Goal: Information Seeking & Learning: Learn about a topic

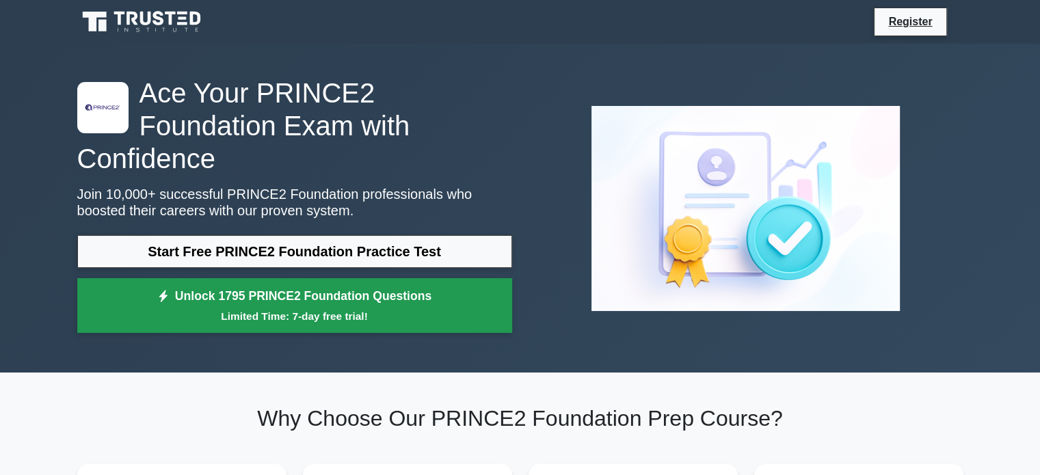
click at [397, 278] on link "Unlock 1795 PRINCE2 Foundation Questions Limited Time: 7-day free trial!" at bounding box center [294, 305] width 435 height 55
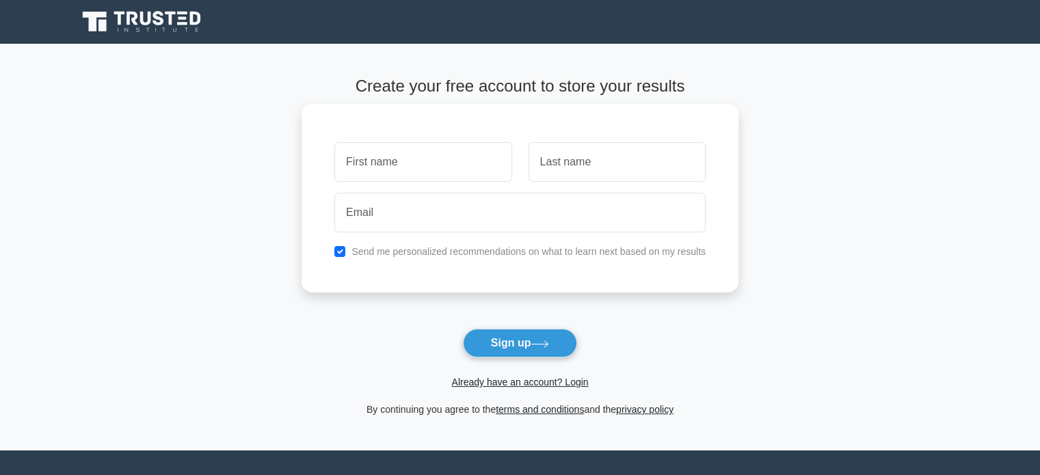
click at [427, 163] on input "text" at bounding box center [422, 162] width 177 height 40
type input "[PERSON_NAME]"
click at [574, 179] on input "text" at bounding box center [617, 162] width 177 height 40
type input "Sciberras"
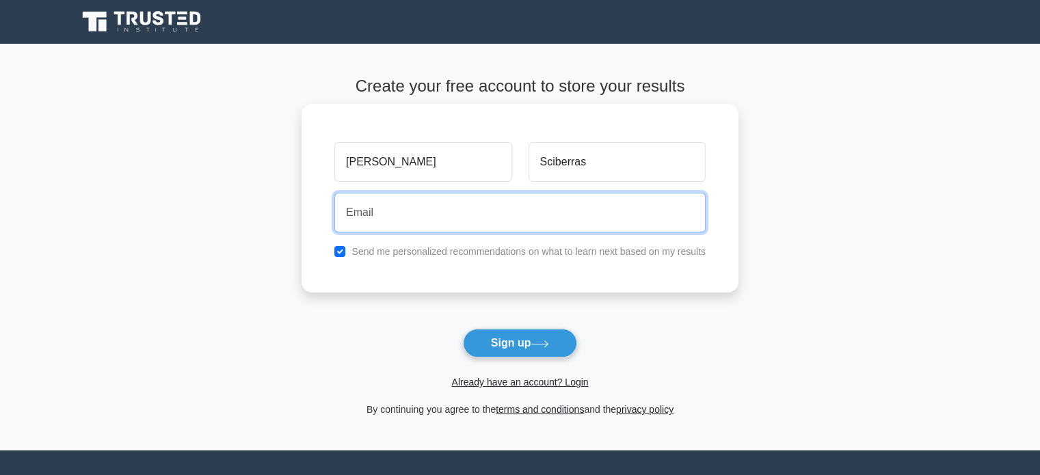
drag, startPoint x: 556, startPoint y: 216, endPoint x: 541, endPoint y: 218, distance: 15.2
click at [556, 216] on input "email" at bounding box center [519, 213] width 371 height 40
type input "mike.scib12@gmail.com"
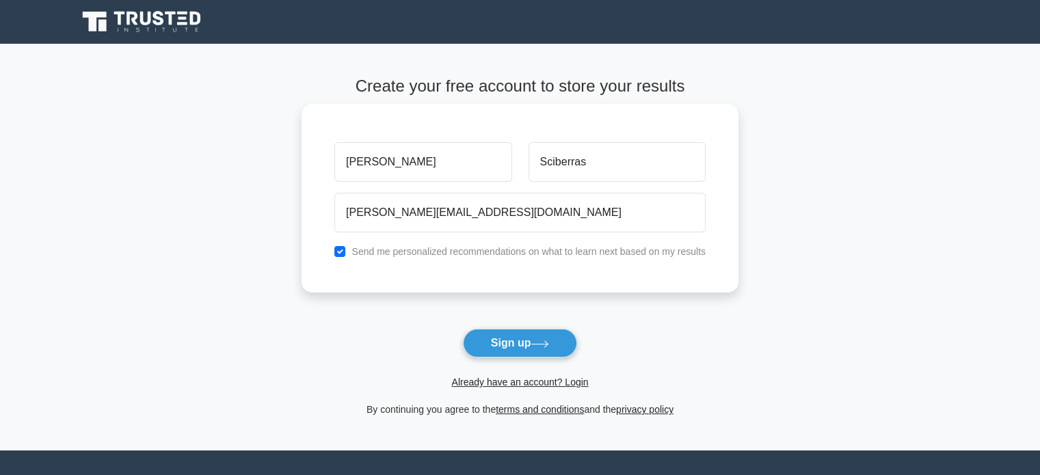
click at [378, 252] on label "Send me personalized recommendations on what to learn next based on my results" at bounding box center [529, 251] width 354 height 11
click at [345, 254] on input "checkbox" at bounding box center [339, 251] width 11 height 11
checkbox input "false"
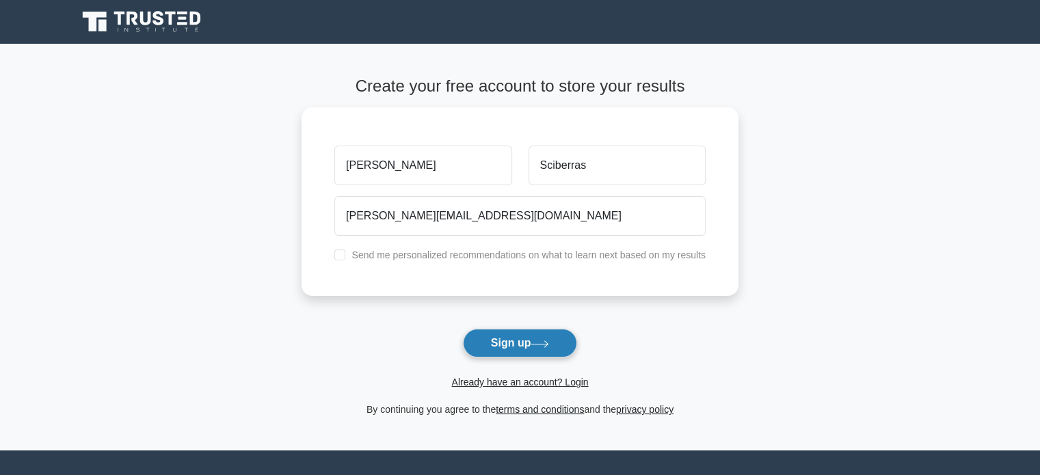
click at [540, 345] on icon at bounding box center [540, 345] width 18 height 8
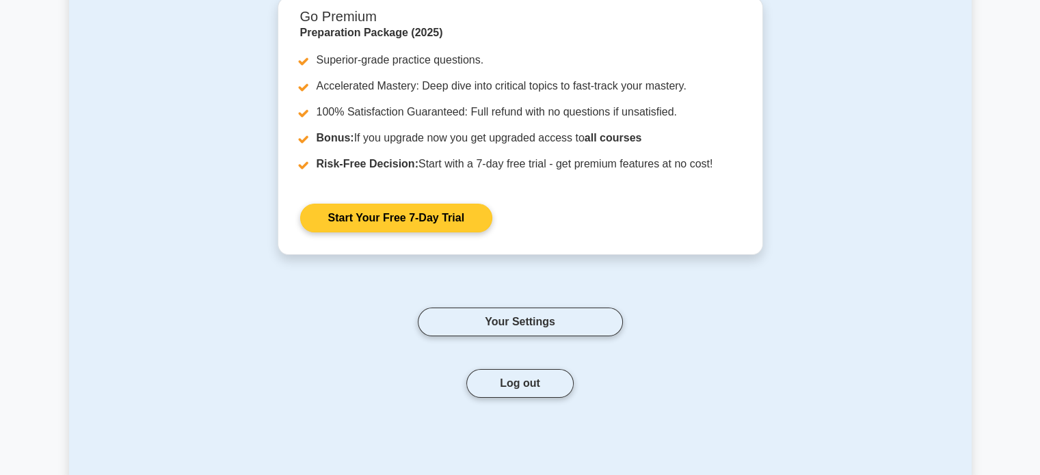
scroll to position [140, 0]
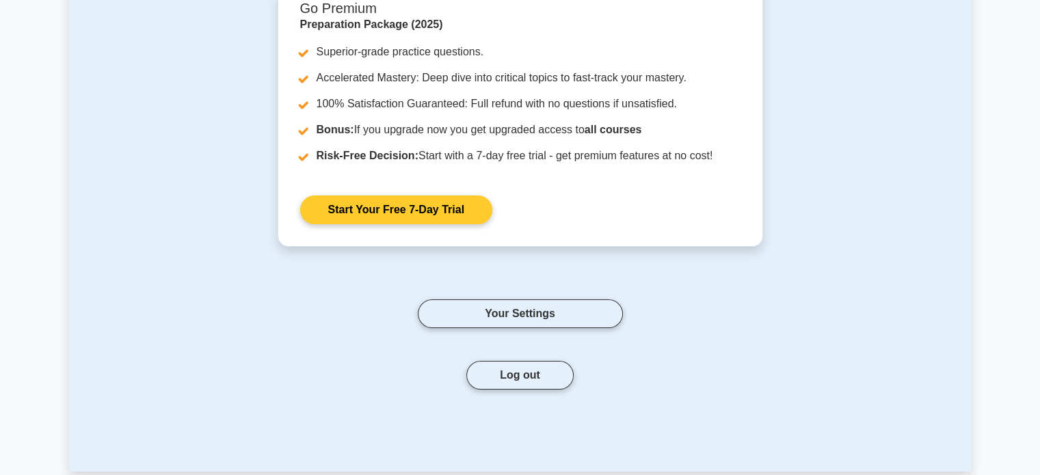
click at [449, 213] on link "Start Your Free 7-Day Trial" at bounding box center [396, 210] width 192 height 29
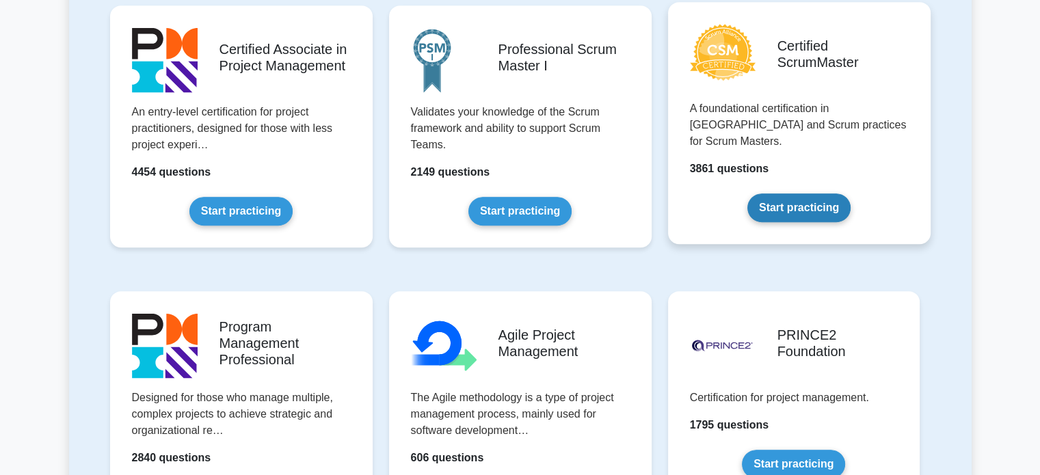
scroll to position [656, 0]
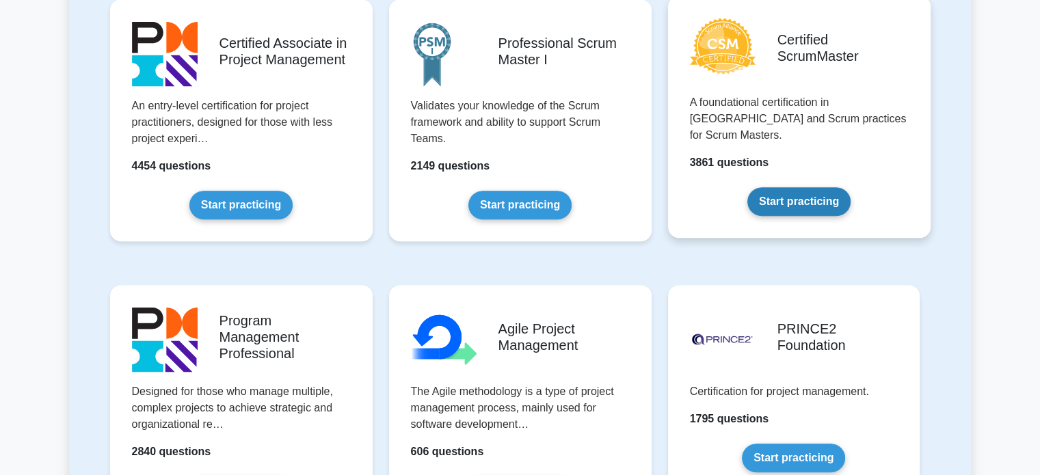
click at [851, 187] on link "Start practicing" at bounding box center [799, 201] width 103 height 29
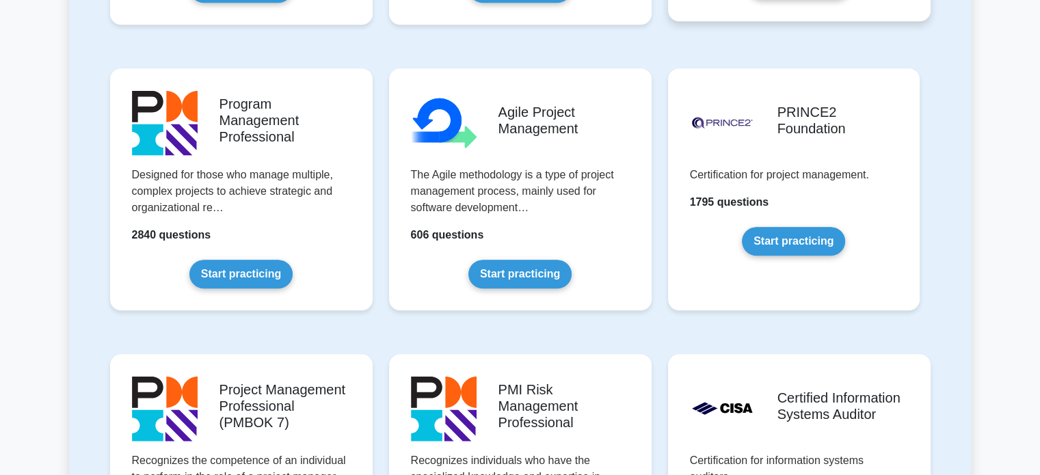
scroll to position [881, 0]
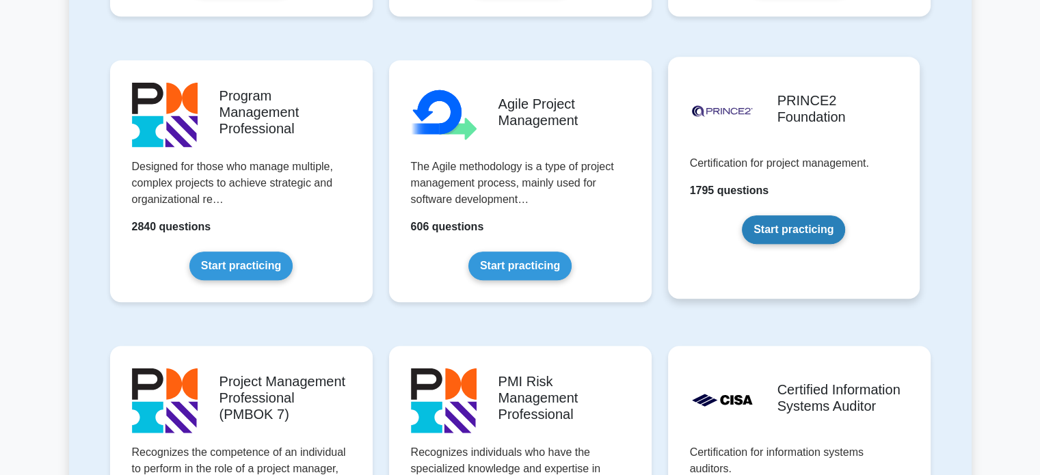
click at [830, 218] on link "Start practicing" at bounding box center [793, 229] width 103 height 29
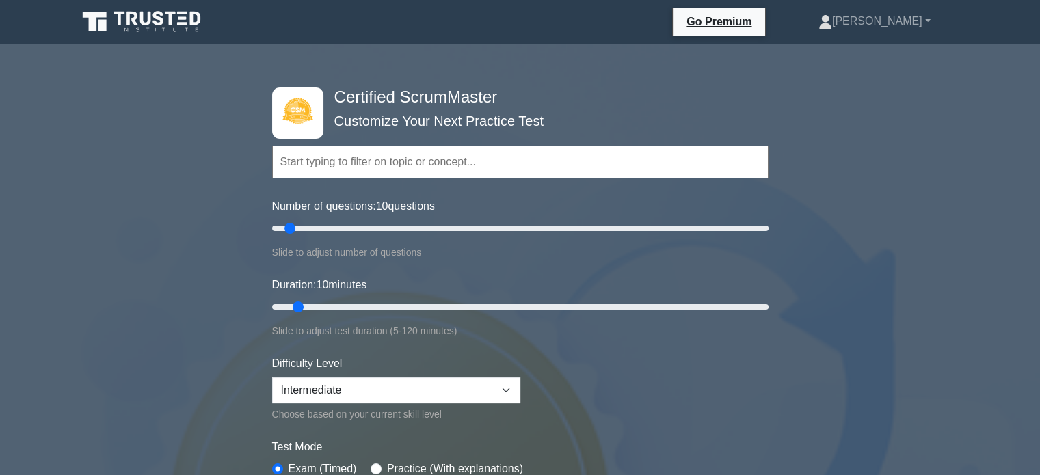
click at [448, 155] on input "text" at bounding box center [520, 162] width 497 height 33
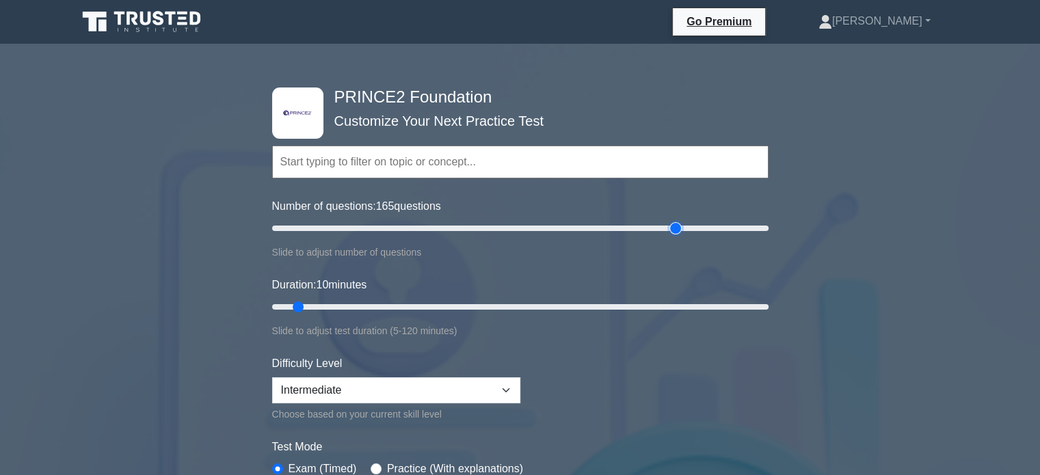
drag, startPoint x: 289, startPoint y: 229, endPoint x: 610, endPoint y: 213, distance: 321.2
type input "165"
click at [670, 233] on input "Number of questions: 165 questions" at bounding box center [520, 228] width 497 height 16
click at [488, 166] on input "text" at bounding box center [520, 162] width 497 height 33
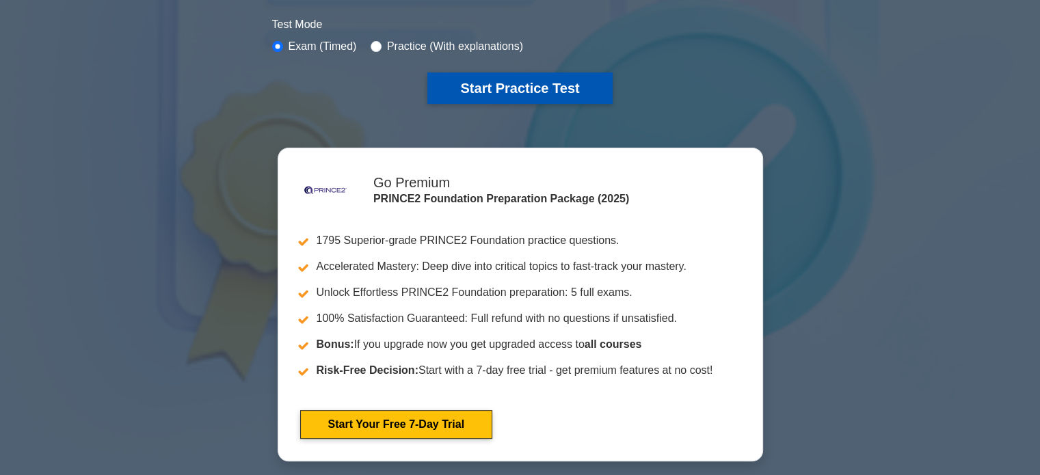
scroll to position [423, 0]
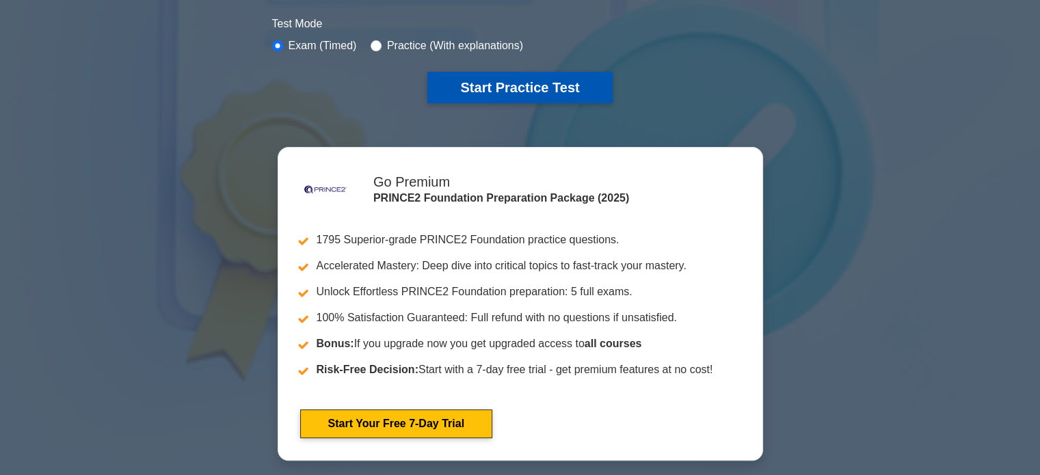
click at [523, 90] on button "Start Practice Test" at bounding box center [519, 87] width 185 height 31
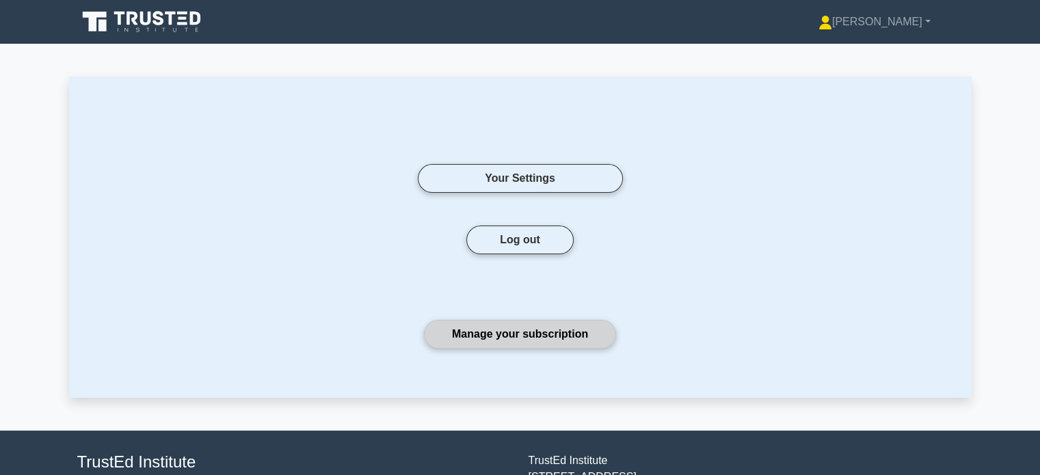
click at [537, 330] on link "Manage your subscription" at bounding box center [520, 334] width 192 height 29
click at [140, 22] on icon at bounding box center [145, 19] width 11 height 14
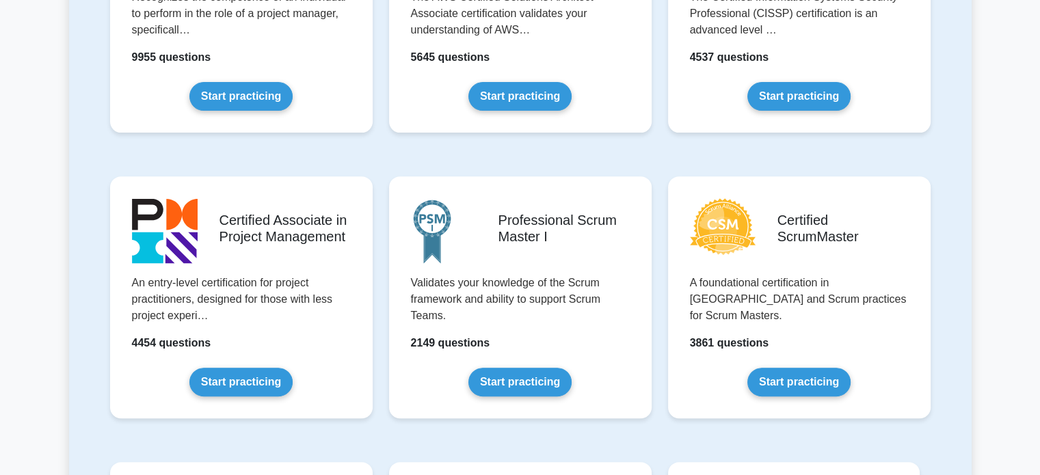
scroll to position [754, 0]
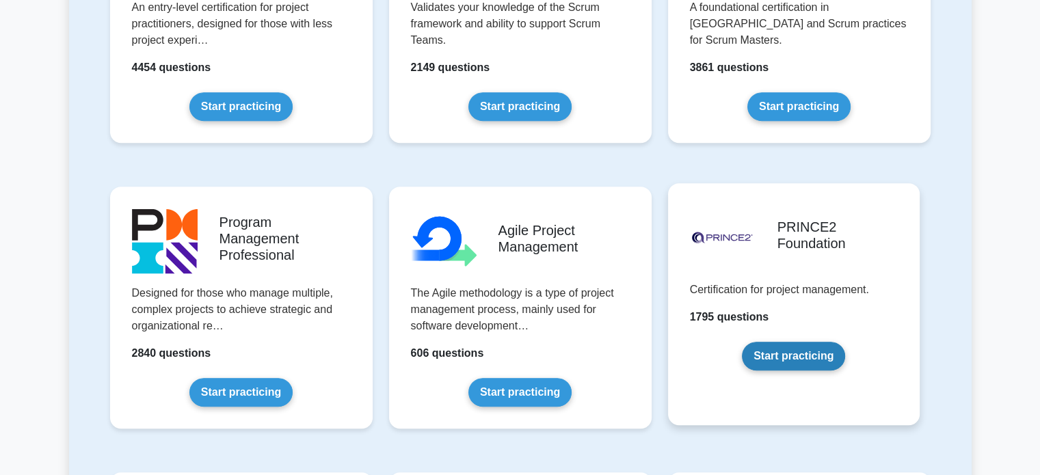
click at [800, 352] on link "Start practicing" at bounding box center [793, 356] width 103 height 29
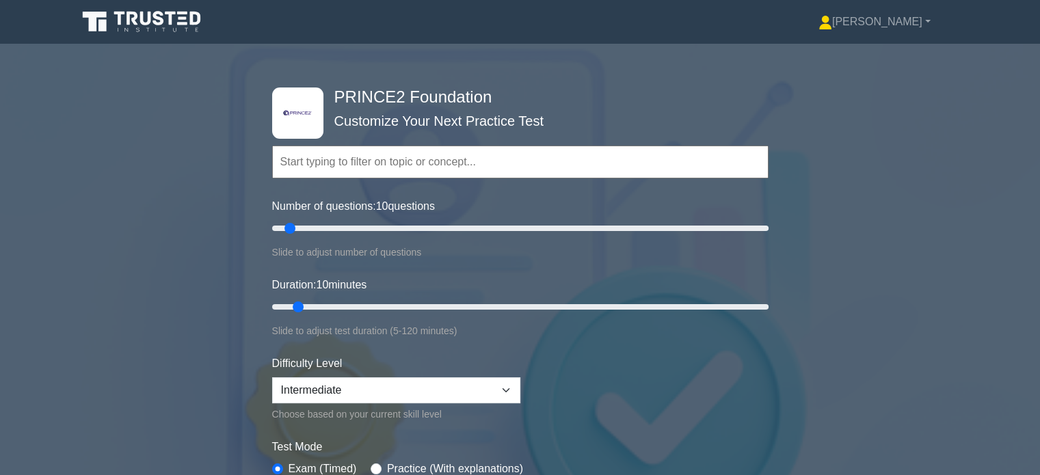
click at [356, 169] on input "text" at bounding box center [520, 162] width 497 height 33
drag, startPoint x: 290, startPoint y: 227, endPoint x: 579, endPoint y: 237, distance: 288.8
type input "125"
click at [579, 237] on input "Number of questions: 125 questions" at bounding box center [520, 228] width 497 height 16
click at [370, 155] on input "text" at bounding box center [520, 162] width 497 height 33
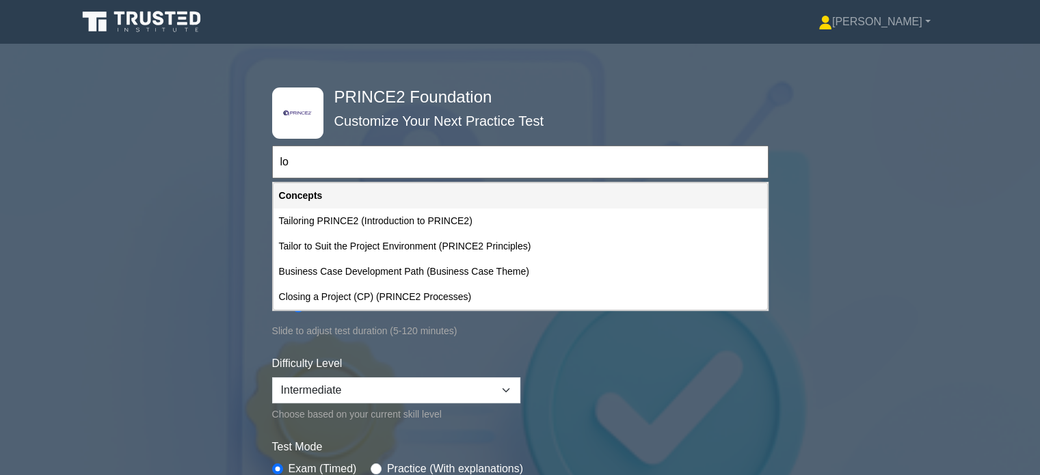
type input "l"
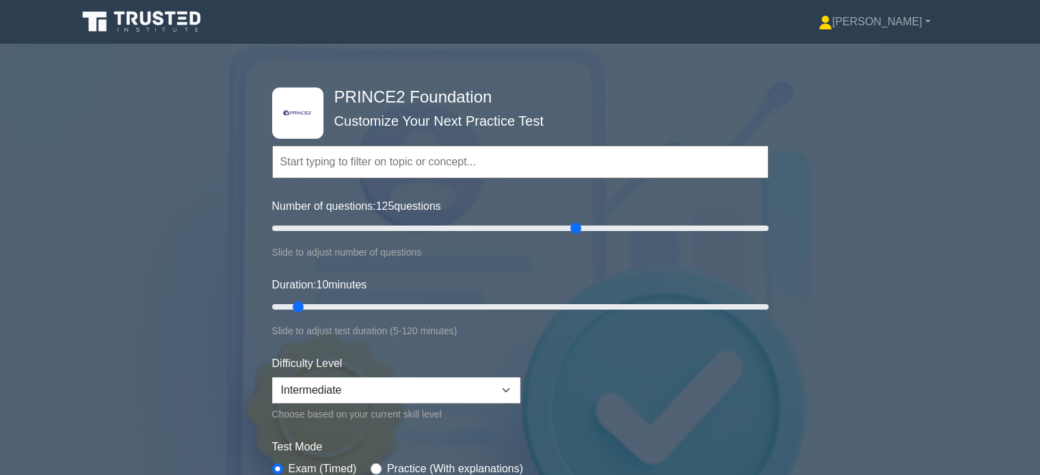
click at [166, 280] on div ".st0{fill-rule:evenodd;clip-rule:evenodd;fill:#000041;} .st1{fill-rule:evenodd;…" at bounding box center [520, 307] width 1040 height 505
drag, startPoint x: 336, startPoint y: 310, endPoint x: 475, endPoint y: 306, distance: 138.9
click at [475, 306] on input "Duration: 50 minutes" at bounding box center [520, 307] width 497 height 16
drag, startPoint x: 468, startPoint y: 308, endPoint x: 509, endPoint y: 307, distance: 41.0
type input "60"
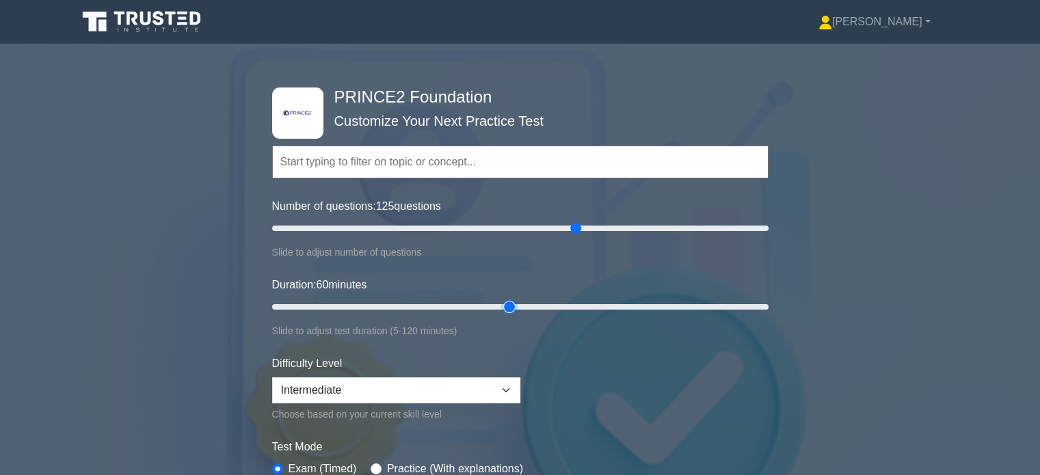
click at [509, 307] on input "Duration: 60 minutes" at bounding box center [520, 307] width 497 height 16
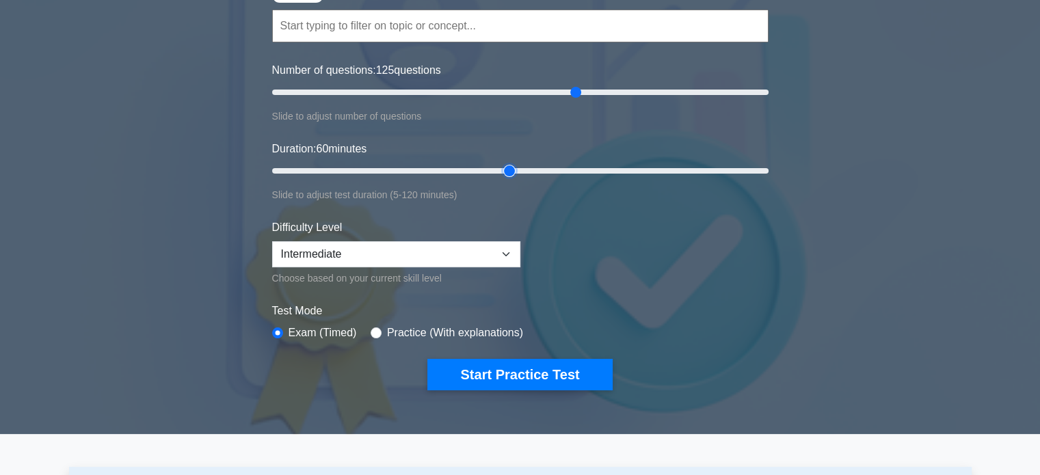
scroll to position [144, 0]
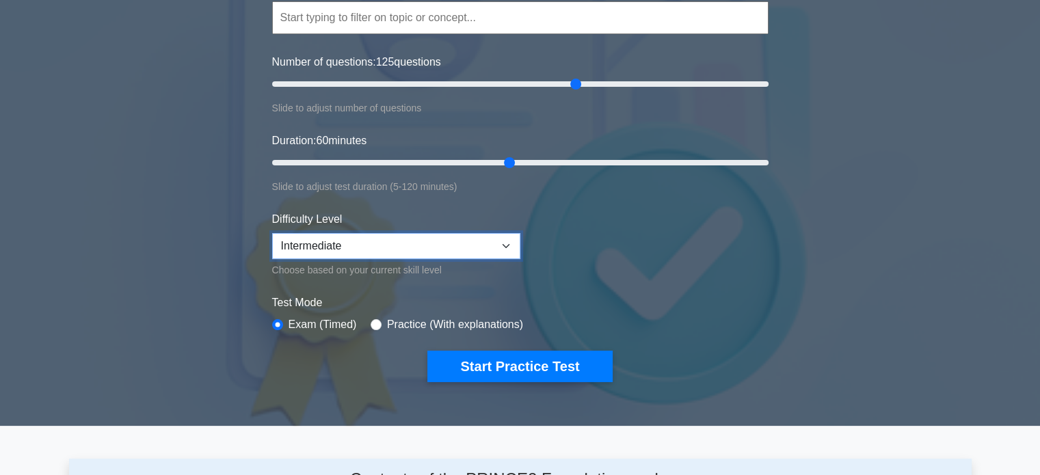
click at [395, 238] on select "Beginner Intermediate Expert" at bounding box center [396, 246] width 248 height 26
click at [272, 233] on select "Beginner Intermediate Expert" at bounding box center [396, 246] width 248 height 26
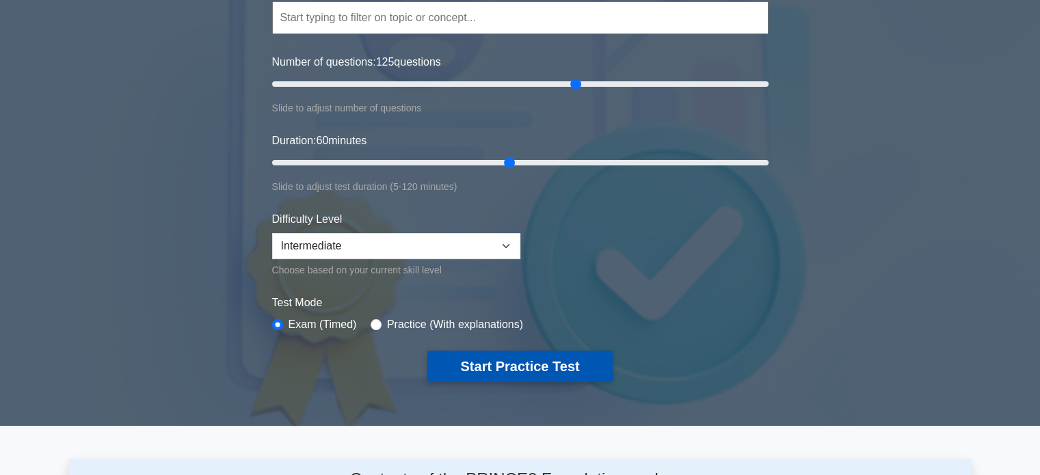
click at [536, 369] on button "Start Practice Test" at bounding box center [519, 366] width 185 height 31
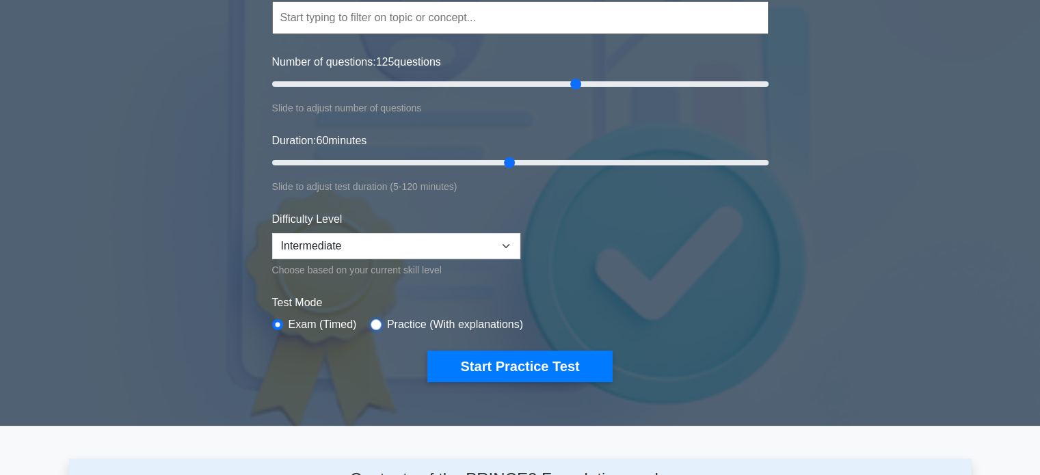
click at [371, 319] on input "radio" at bounding box center [376, 324] width 11 height 11
radio input "true"
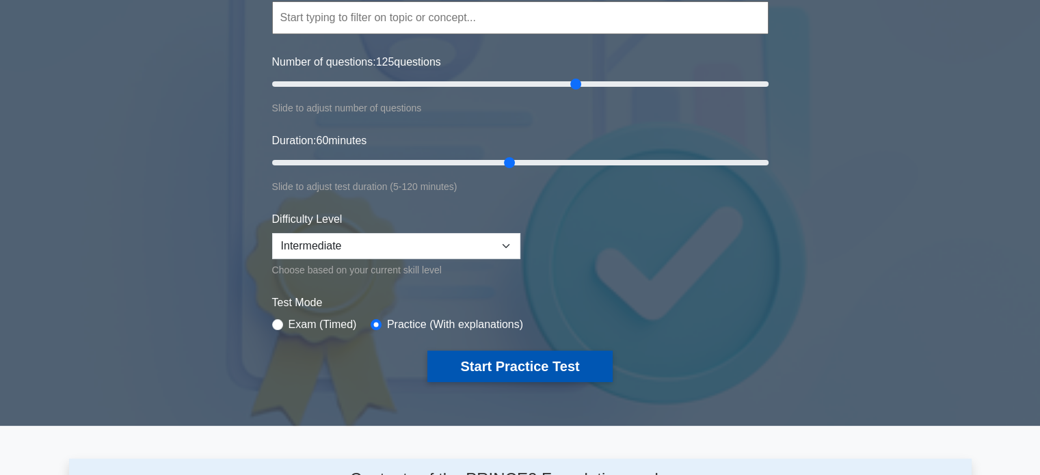
click at [457, 360] on button "Start Practice Test" at bounding box center [519, 366] width 185 height 31
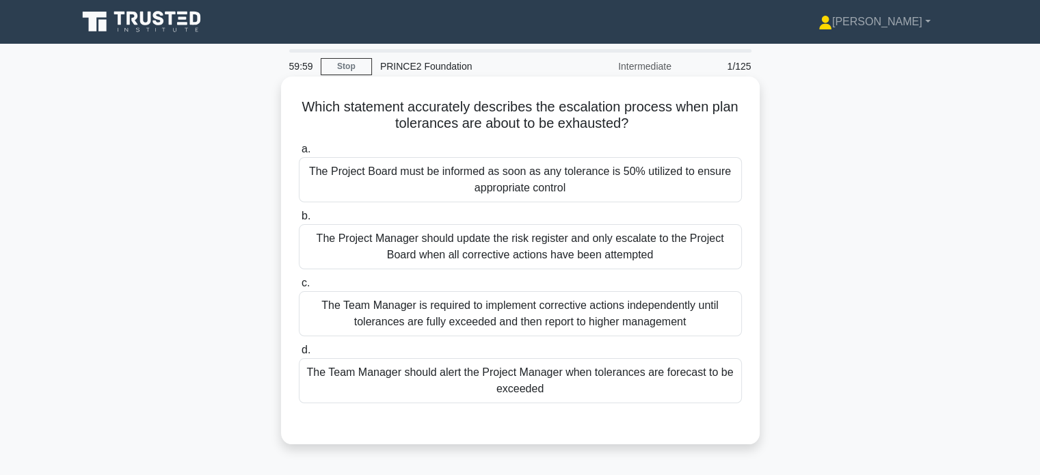
click at [337, 105] on h5 "Which statement accurately describes the escalation process when plan tolerance…" at bounding box center [521, 115] width 446 height 34
drag, startPoint x: 337, startPoint y: 105, endPoint x: 628, endPoint y: 128, distance: 291.6
click at [628, 128] on h5 "Which statement accurately describes the escalation process when plan tolerance…" at bounding box center [521, 115] width 446 height 34
click at [610, 120] on h5 "Which statement accurately describes the escalation process when plan tolerance…" at bounding box center [521, 115] width 446 height 34
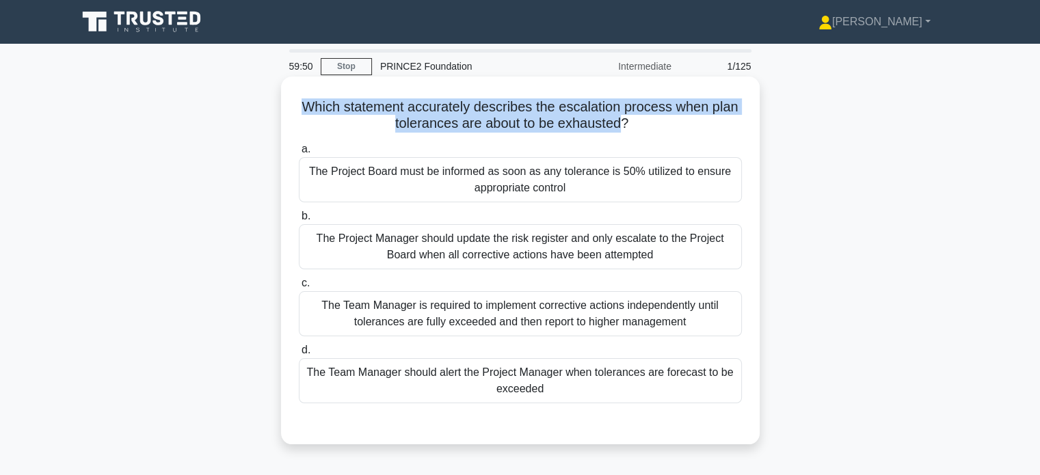
drag, startPoint x: 610, startPoint y: 120, endPoint x: 285, endPoint y: 101, distance: 325.4
click at [285, 101] on div "Which statement accurately describes the escalation process when plan tolerance…" at bounding box center [520, 261] width 479 height 368
click at [582, 107] on h5 "Which statement accurately describes the escalation process when plan tolerance…" at bounding box center [521, 115] width 446 height 34
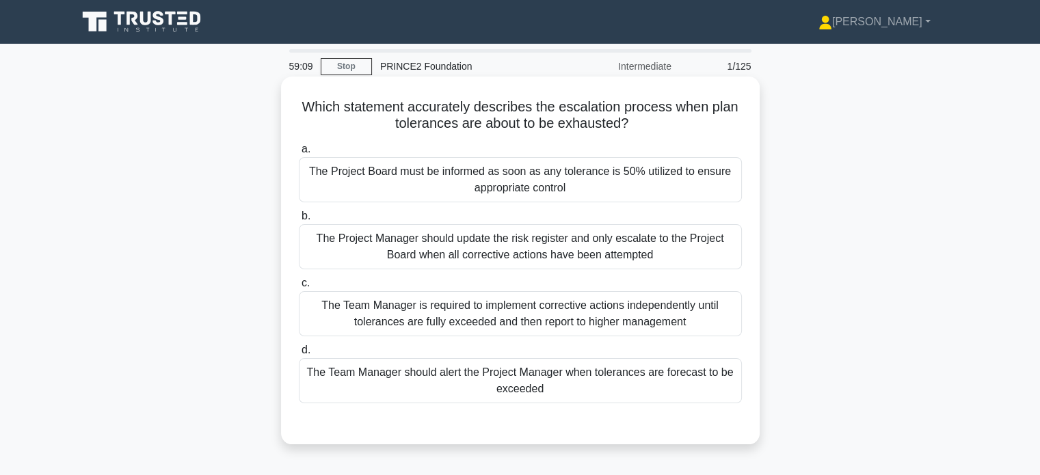
click at [615, 120] on h5 "Which statement accurately describes the escalation process when plan tolerance…" at bounding box center [521, 115] width 446 height 34
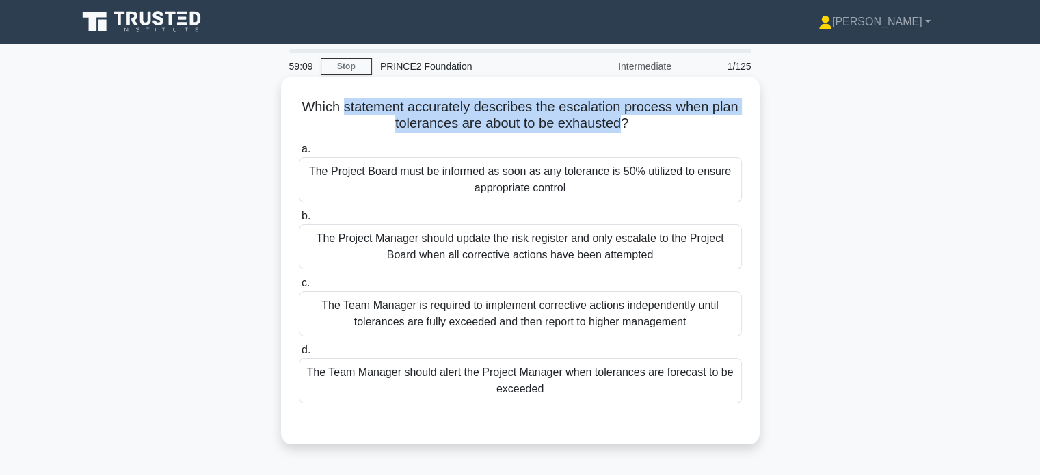
drag, startPoint x: 615, startPoint y: 120, endPoint x: 345, endPoint y: 97, distance: 270.5
click at [345, 98] on h5 "Which statement accurately describes the escalation process when plan tolerance…" at bounding box center [521, 115] width 446 height 34
click at [342, 79] on div "Which statement accurately describes the escalation process when plan tolerance…" at bounding box center [520, 261] width 479 height 368
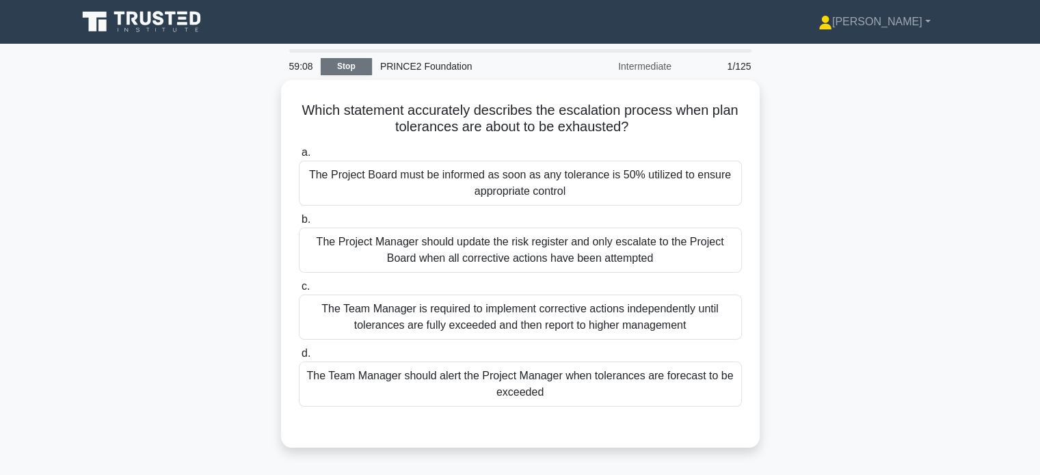
click at [337, 67] on link "Stop" at bounding box center [346, 66] width 51 height 17
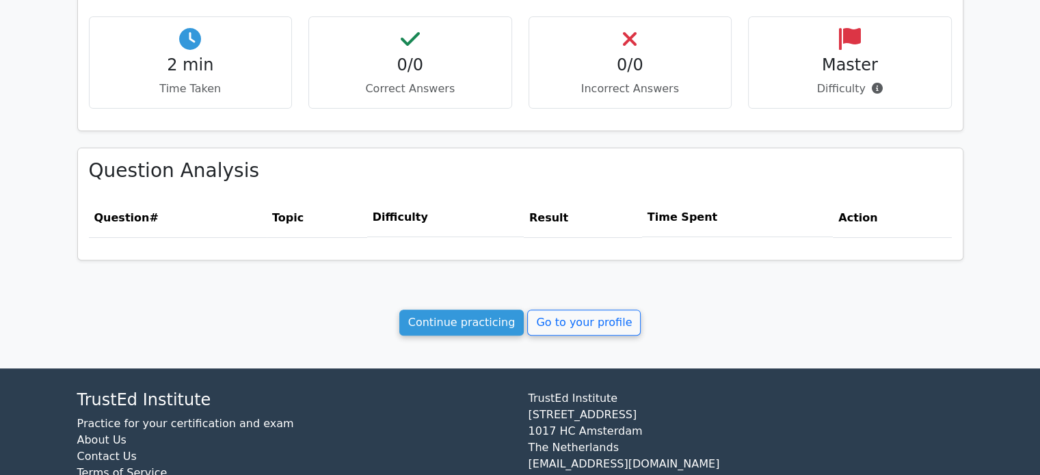
scroll to position [462, 0]
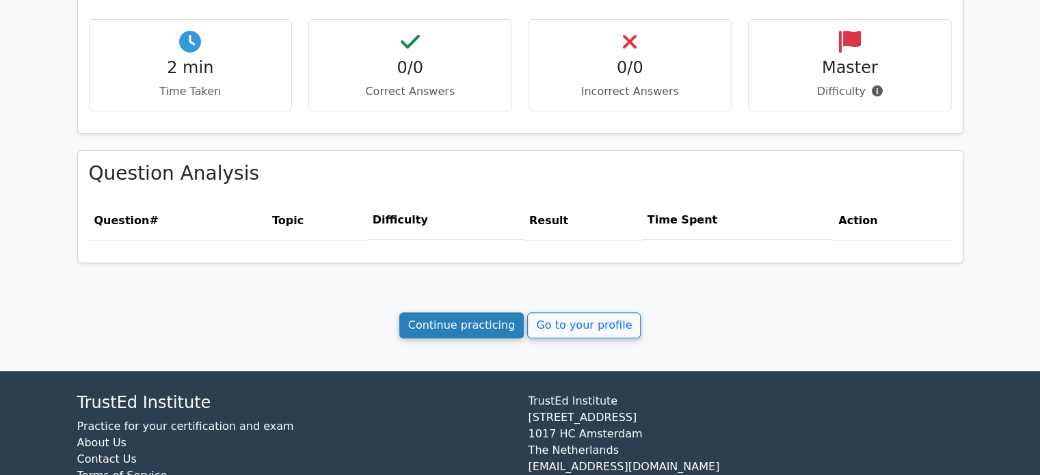
click at [494, 324] on link "Continue practicing" at bounding box center [461, 326] width 125 height 26
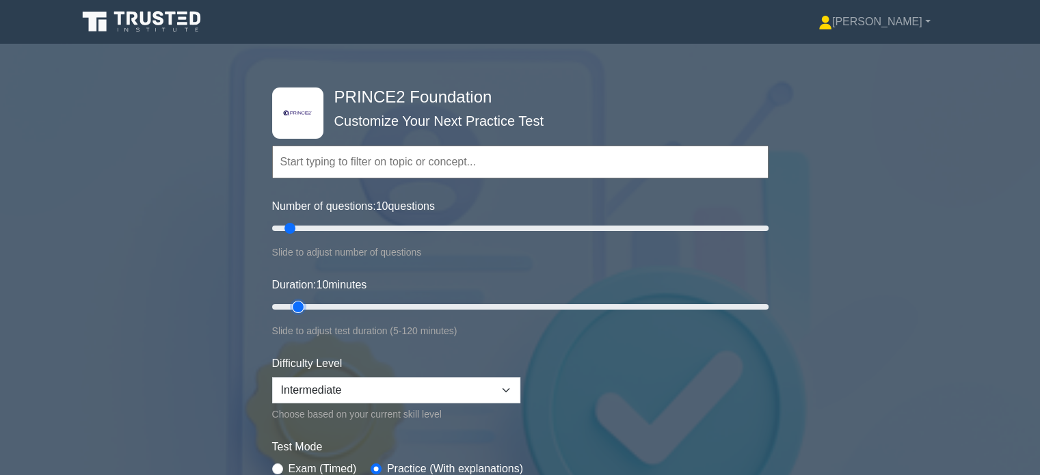
click at [298, 311] on input "Duration: 10 minutes" at bounding box center [520, 307] width 497 height 16
drag, startPoint x: 298, startPoint y: 305, endPoint x: 865, endPoint y: 286, distance: 566.6
type input "120"
click at [769, 299] on input "Duration: 120 minutes" at bounding box center [520, 307] width 497 height 16
drag, startPoint x: 331, startPoint y: 227, endPoint x: 416, endPoint y: 227, distance: 84.8
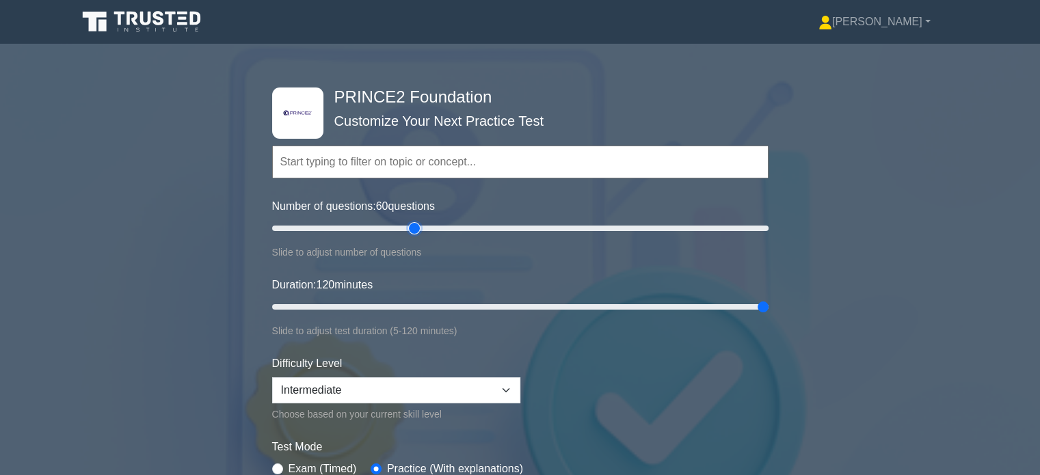
type input "60"
click at [416, 227] on input "Number of questions: 60 questions" at bounding box center [520, 228] width 497 height 16
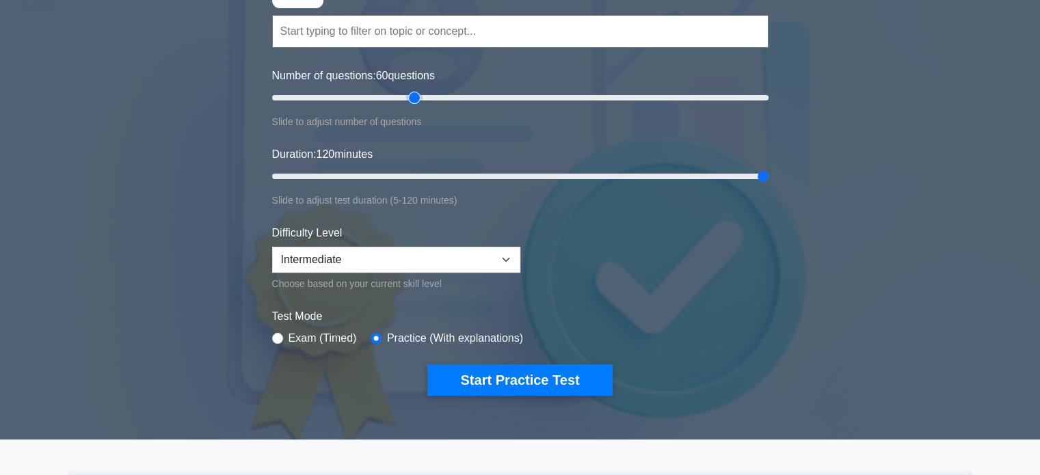
scroll to position [145, 0]
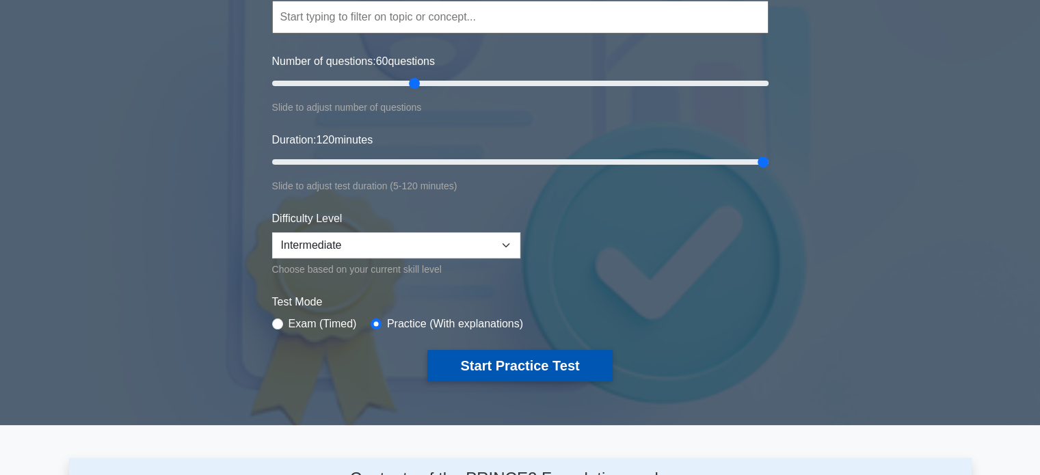
click at [487, 365] on button "Start Practice Test" at bounding box center [519, 365] width 185 height 31
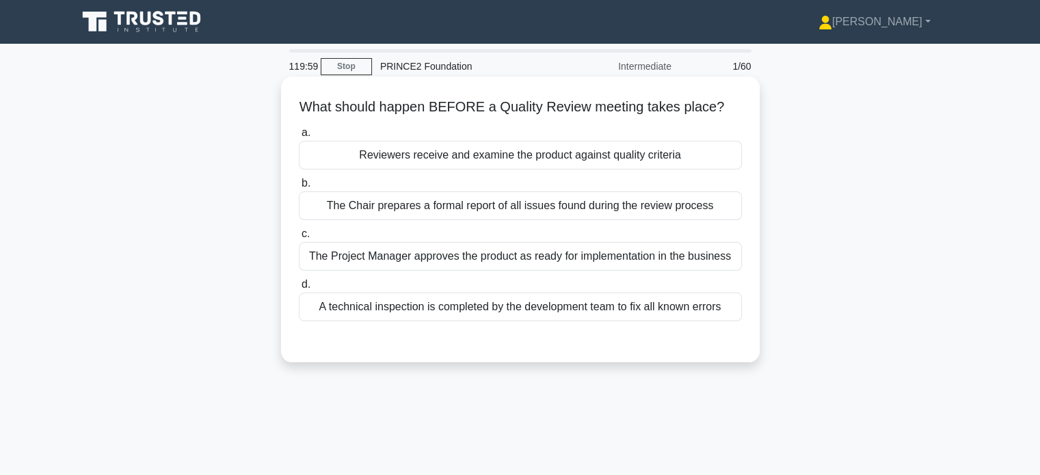
click at [307, 107] on h5 "What should happen BEFORE a Quality Review meeting takes place? .spinner_0XTQ{t…" at bounding box center [521, 107] width 446 height 18
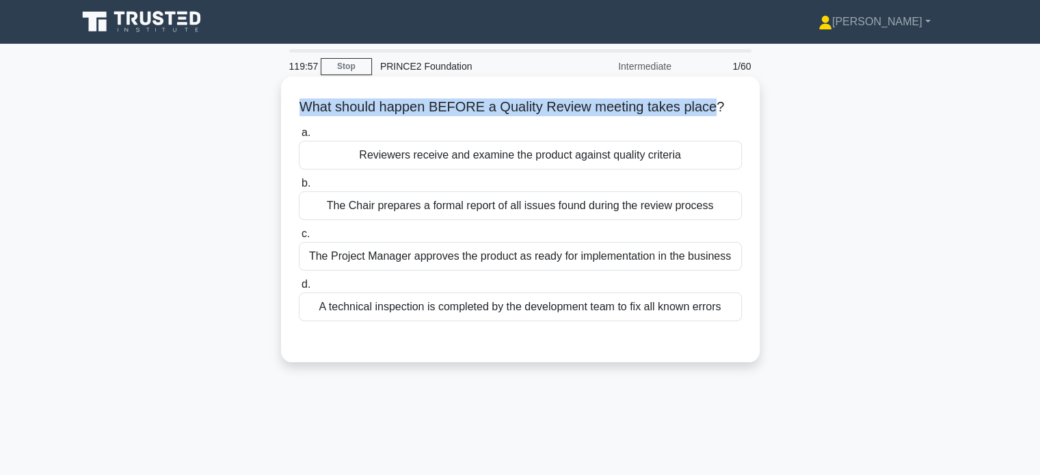
drag, startPoint x: 307, startPoint y: 107, endPoint x: 706, endPoint y: 111, distance: 398.8
click at [706, 111] on h5 "What should happen BEFORE a Quality Review meeting takes place? .spinner_0XTQ{t…" at bounding box center [521, 107] width 446 height 18
click at [468, 109] on h5 "What should happen BEFORE a Quality Review meeting takes place? .spinner_0XTQ{t…" at bounding box center [521, 107] width 446 height 18
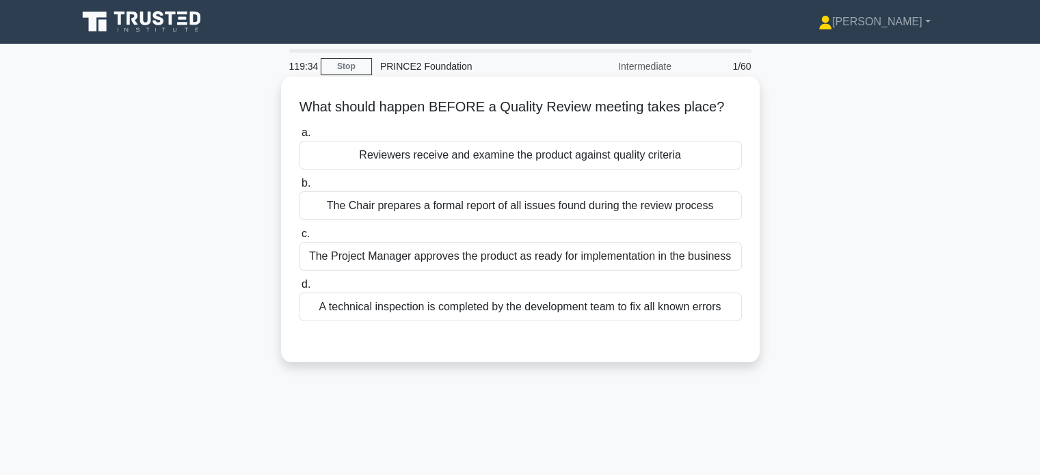
click at [490, 209] on div "The Chair prepares a formal report of all issues found during the review process" at bounding box center [520, 206] width 443 height 29
click at [299, 188] on input "b. The Chair prepares a formal report of all issues found during the review pro…" at bounding box center [299, 183] width 0 height 9
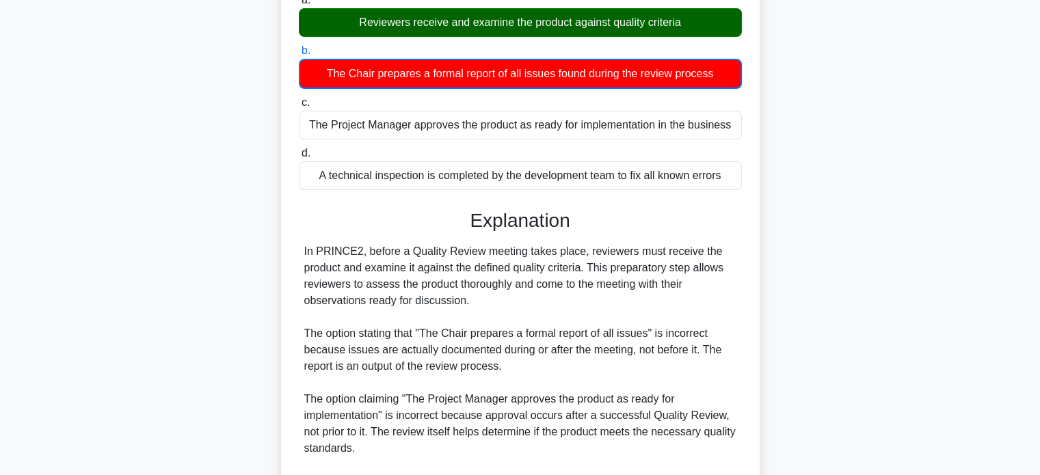
scroll to position [137, 0]
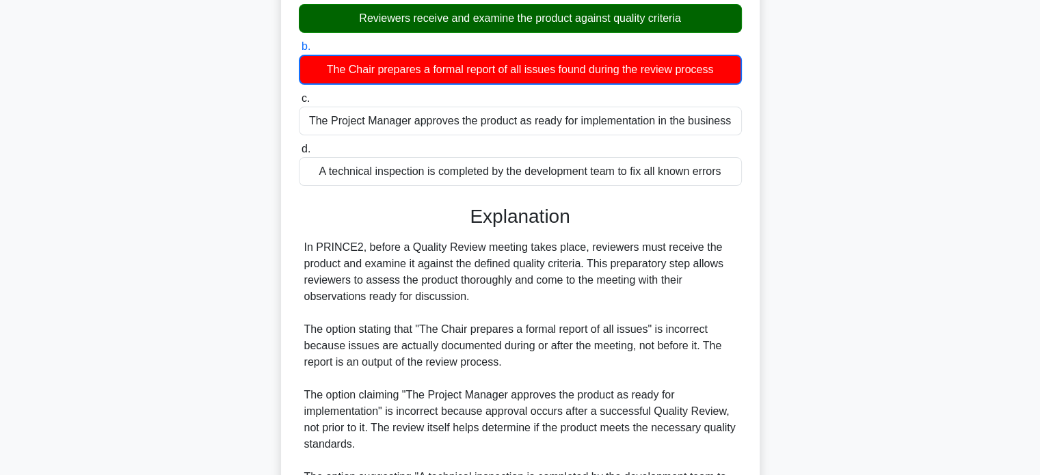
click at [309, 249] on div "In PRINCE2, before a Quality Review meeting takes place, reviewers must receive…" at bounding box center [520, 386] width 432 height 295
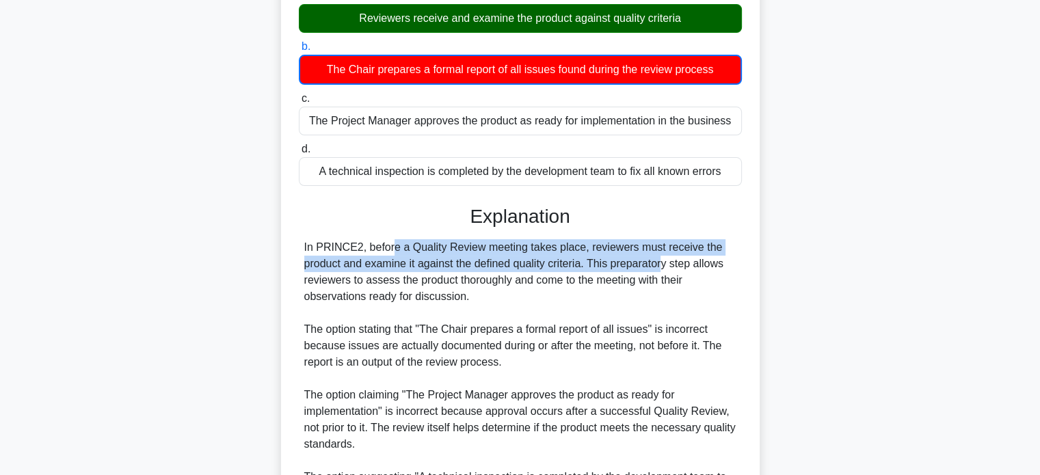
drag, startPoint x: 309, startPoint y: 249, endPoint x: 570, endPoint y: 267, distance: 261.9
click at [570, 267] on div "In PRINCE2, before a Quality Review meeting takes place, reviewers must receive…" at bounding box center [520, 386] width 432 height 295
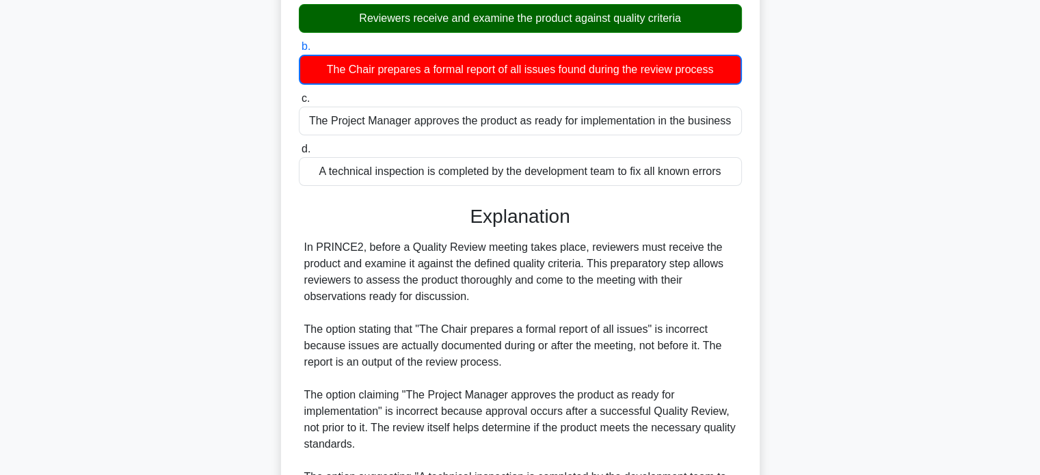
click at [592, 262] on div "In PRINCE2, before a Quality Review meeting takes place, reviewers must receive…" at bounding box center [520, 386] width 432 height 295
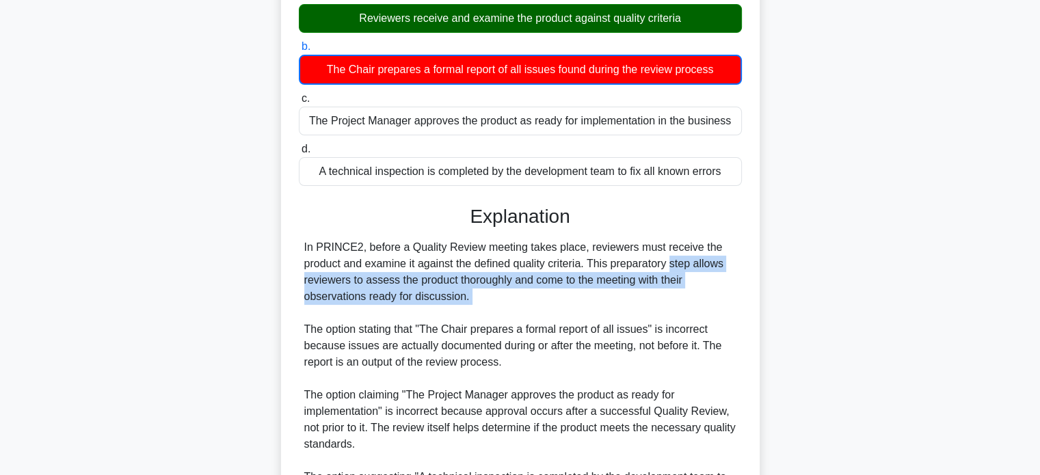
drag, startPoint x: 592, startPoint y: 262, endPoint x: 601, endPoint y: 302, distance: 41.5
click at [601, 302] on div "In PRINCE2, before a Quality Review meeting takes place, reviewers must receive…" at bounding box center [520, 386] width 432 height 295
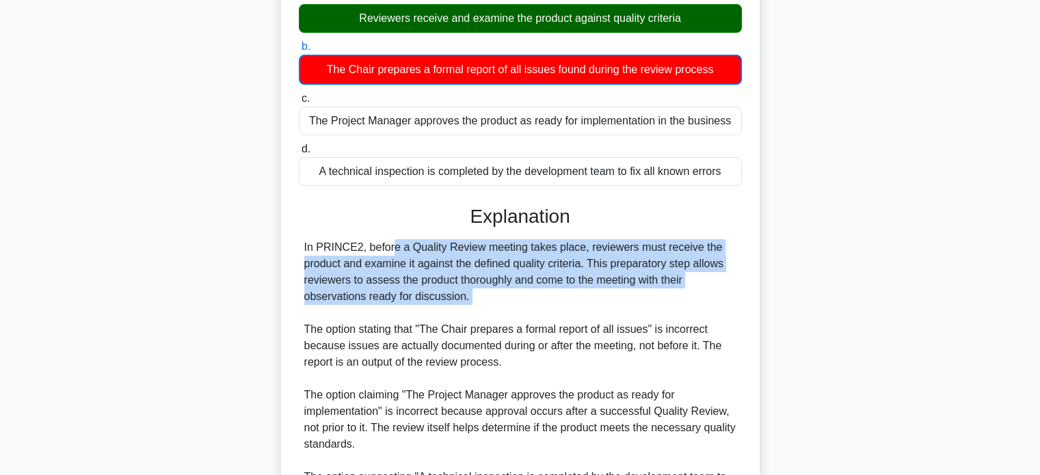
drag, startPoint x: 601, startPoint y: 302, endPoint x: 296, endPoint y: 243, distance: 310.8
click at [296, 243] on div "What should happen BEFORE a Quality Review meeting takes place? .spinner_0XTQ{t…" at bounding box center [521, 286] width 468 height 682
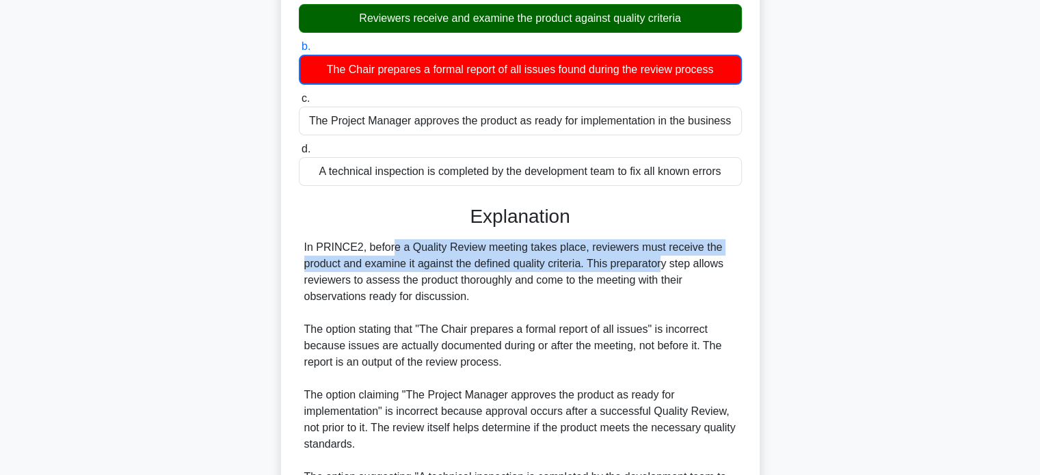
drag, startPoint x: 296, startPoint y: 243, endPoint x: 573, endPoint y: 265, distance: 277.9
click at [573, 265] on div "What should happen BEFORE a Quality Review meeting takes place? .spinner_0XTQ{t…" at bounding box center [521, 286] width 468 height 682
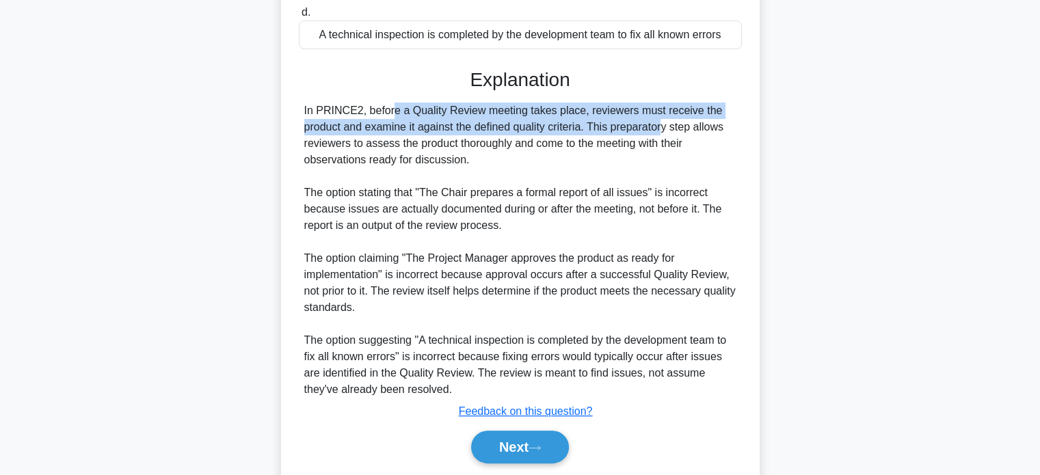
scroll to position [274, 0]
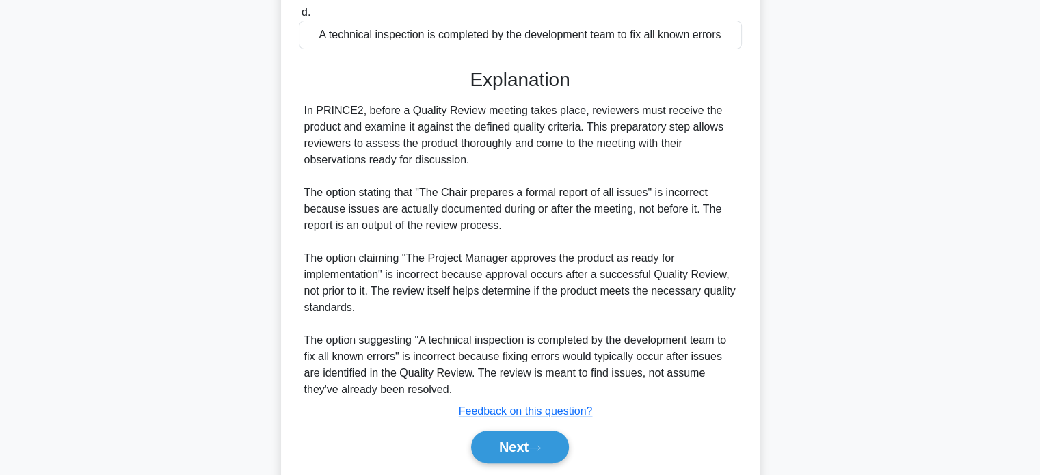
click at [311, 255] on div "In PRINCE2, before a Quality Review meeting takes place, reviewers must receive…" at bounding box center [520, 250] width 432 height 295
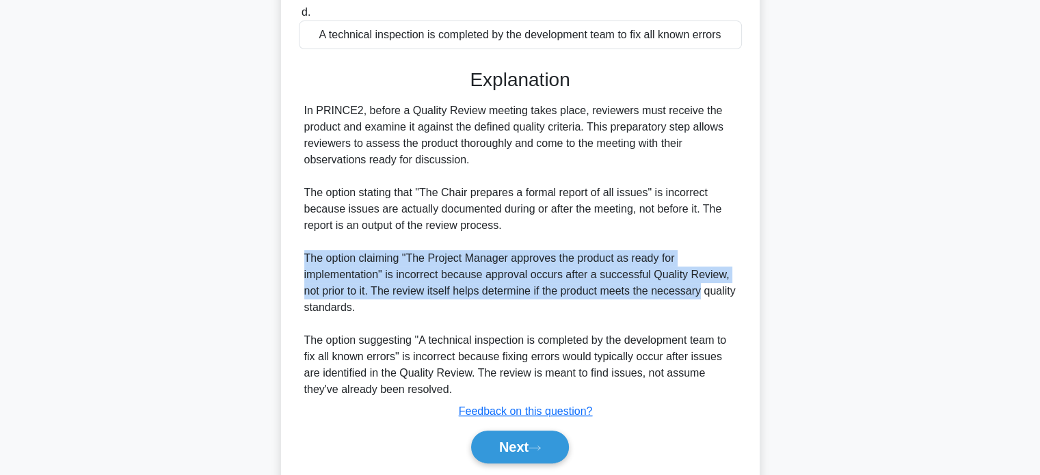
drag, startPoint x: 311, startPoint y: 255, endPoint x: 687, endPoint y: 282, distance: 377.2
click at [687, 282] on div "In PRINCE2, before a Quality Review meeting takes place, reviewers must receive…" at bounding box center [520, 250] width 432 height 295
click at [375, 289] on div "In PRINCE2, before a Quality Review meeting takes place, reviewers must receive…" at bounding box center [520, 250] width 432 height 295
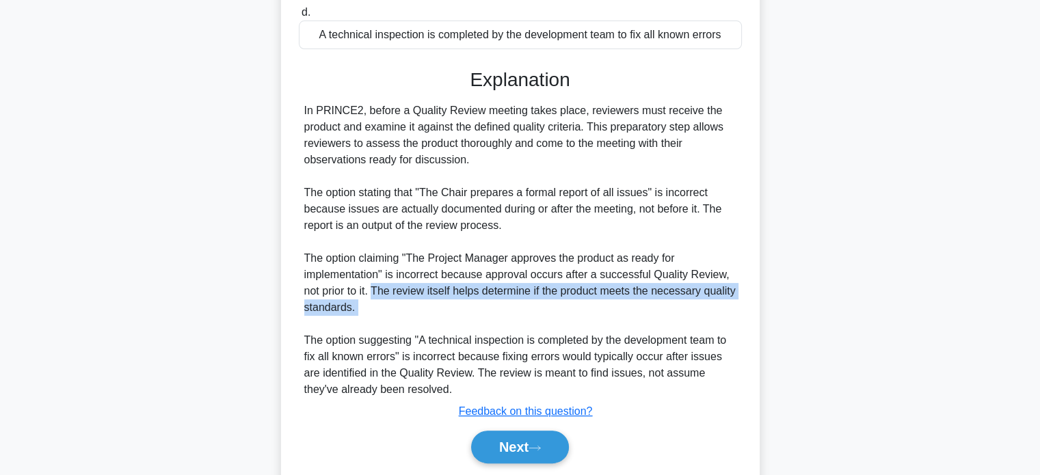
drag, startPoint x: 375, startPoint y: 289, endPoint x: 419, endPoint y: 311, distance: 48.6
click at [419, 311] on div "In PRINCE2, before a Quality Review meeting takes place, reviewers must receive…" at bounding box center [520, 250] width 432 height 295
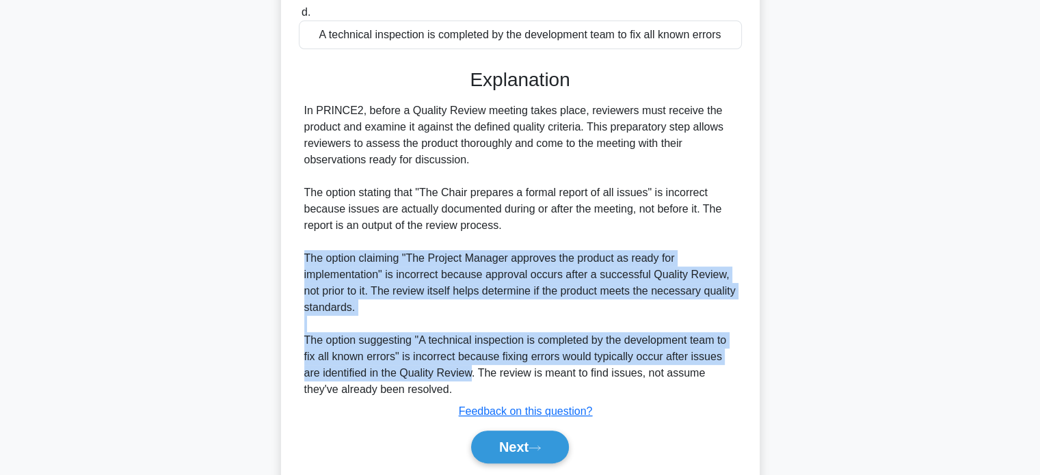
drag, startPoint x: 419, startPoint y: 311, endPoint x: 450, endPoint y: 377, distance: 73.4
click at [450, 377] on div "In PRINCE2, before a Quality Review meeting takes place, reviewers must receive…" at bounding box center [520, 250] width 432 height 295
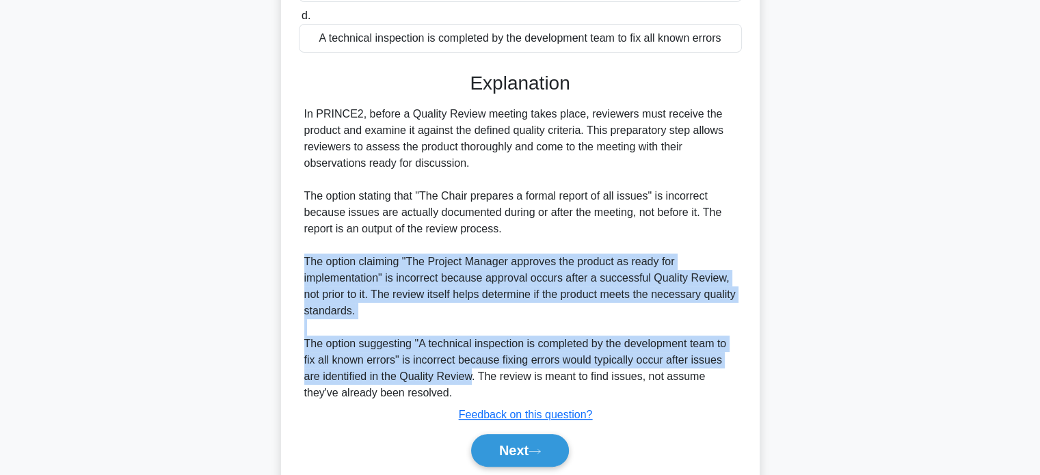
scroll to position [319, 0]
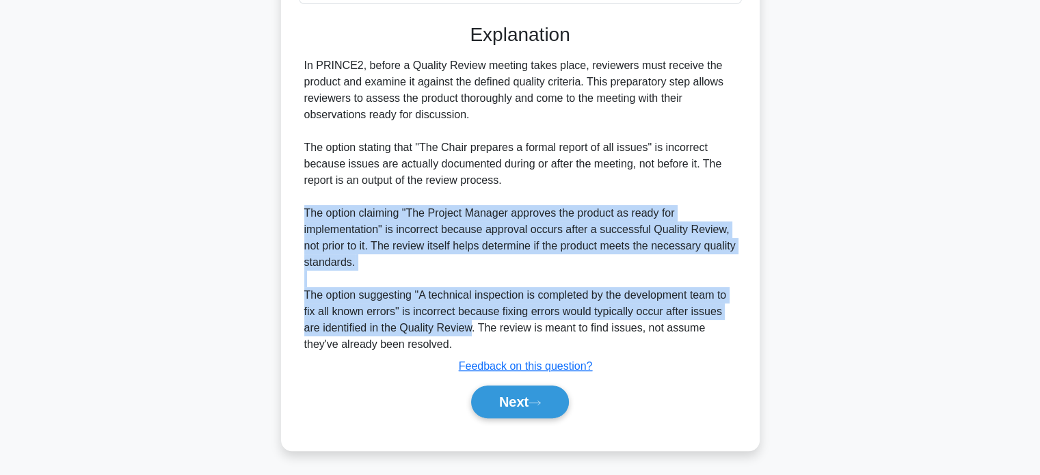
click at [661, 306] on div "In PRINCE2, before a Quality Review meeting takes place, reviewers must receive…" at bounding box center [520, 204] width 432 height 295
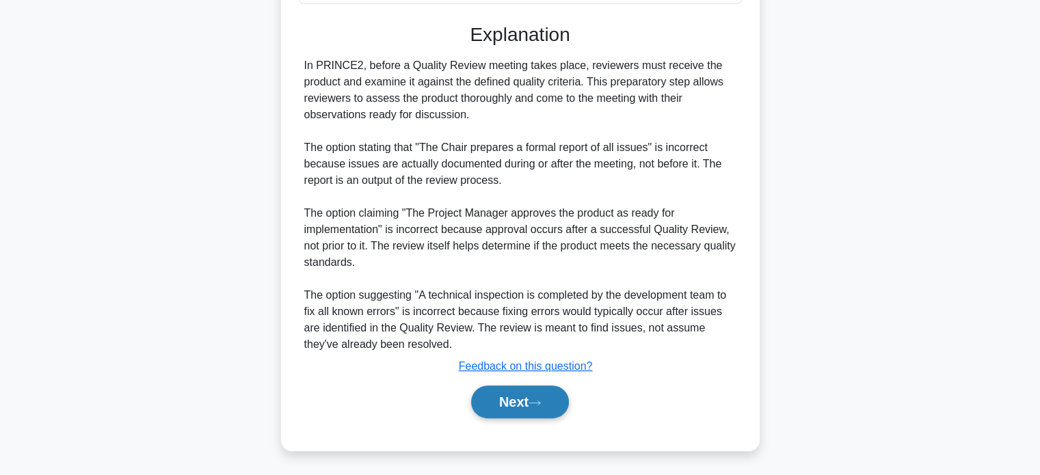
click at [538, 404] on icon at bounding box center [535, 403] width 12 height 8
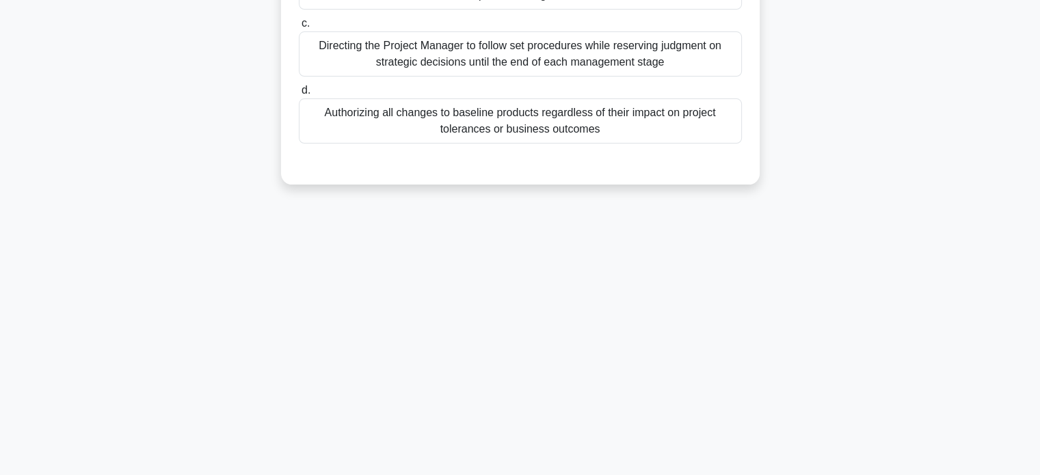
scroll to position [0, 0]
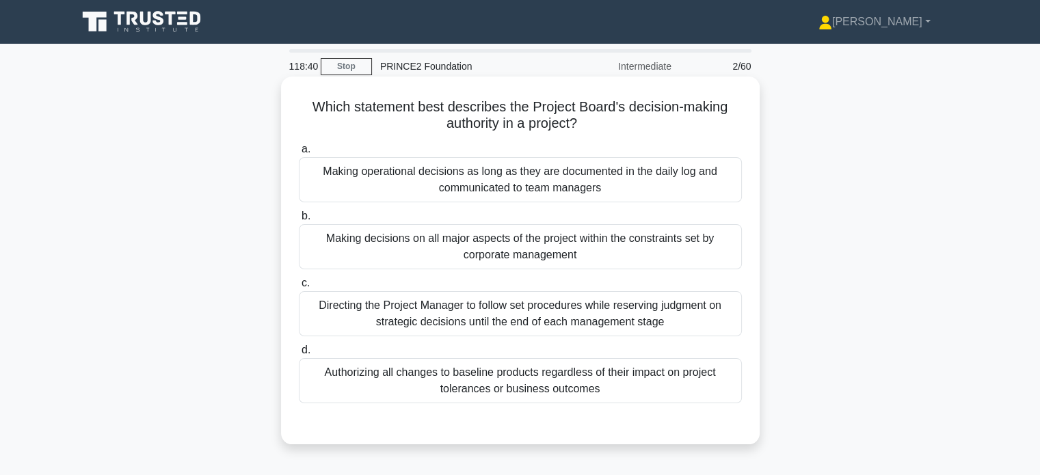
click at [559, 131] on h5 "Which statement best describes the Project Board's decision-making authority in…" at bounding box center [521, 115] width 446 height 34
drag, startPoint x: 559, startPoint y: 131, endPoint x: 544, endPoint y: 133, distance: 15.1
click at [544, 133] on h5 "Which statement best describes the Project Board's decision-making authority in…" at bounding box center [521, 115] width 446 height 34
click at [538, 125] on h5 "Which statement best describes the Project Board's decision-making authority in…" at bounding box center [521, 115] width 446 height 34
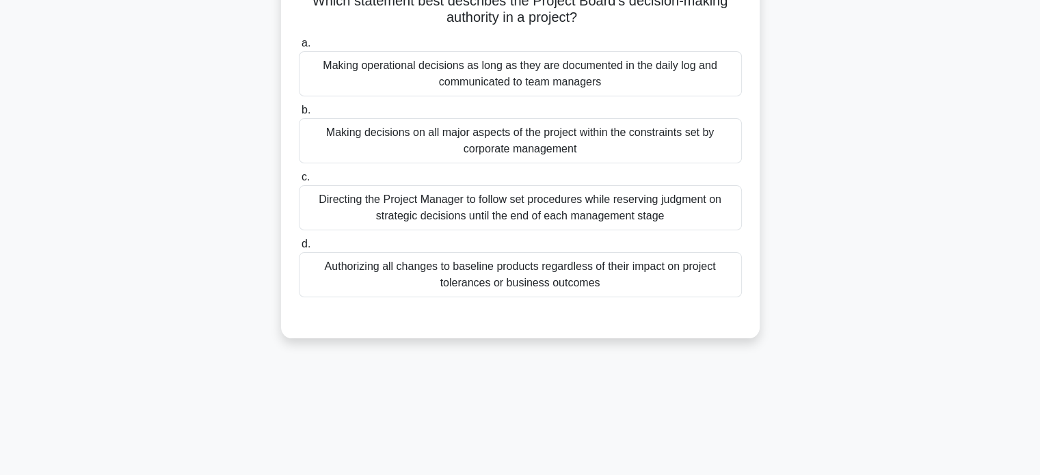
scroll to position [88, 0]
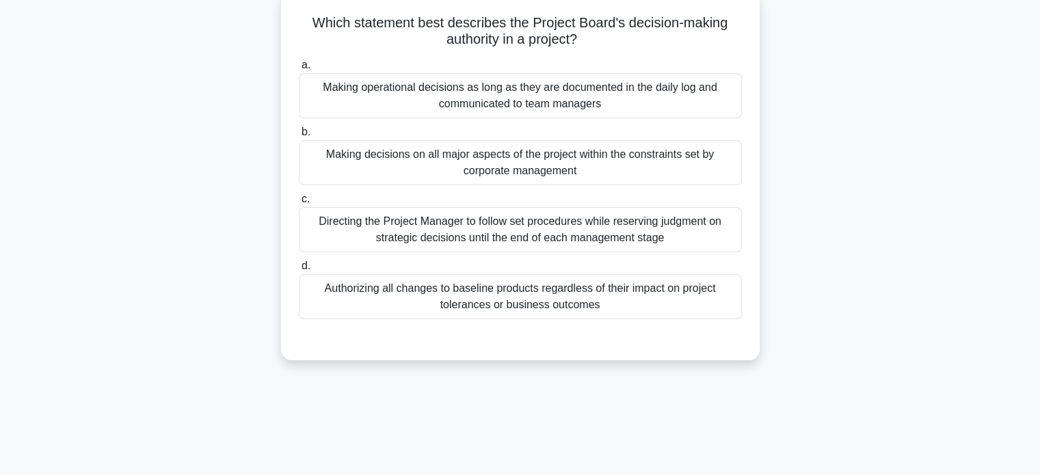
click at [872, 278] on div "Which statement best describes the Project Board's decision-making authority in…" at bounding box center [520, 184] width 903 height 384
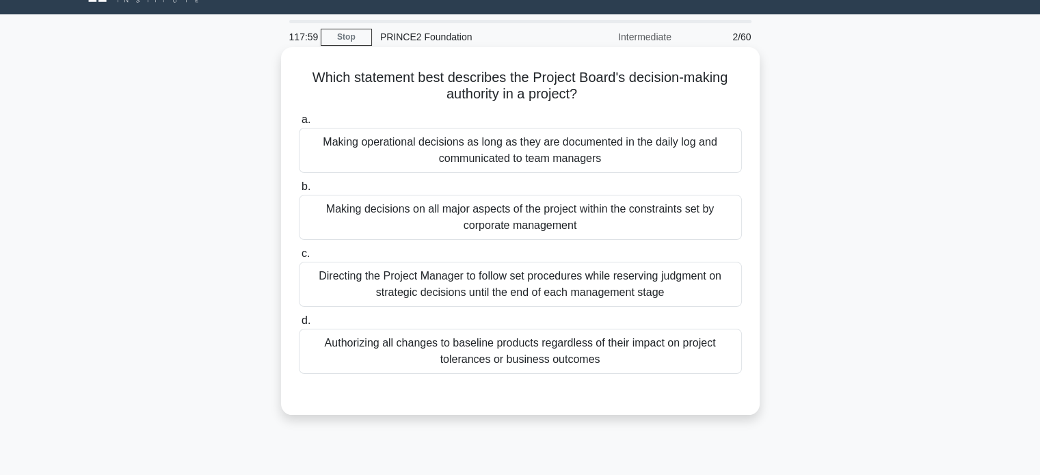
scroll to position [29, 0]
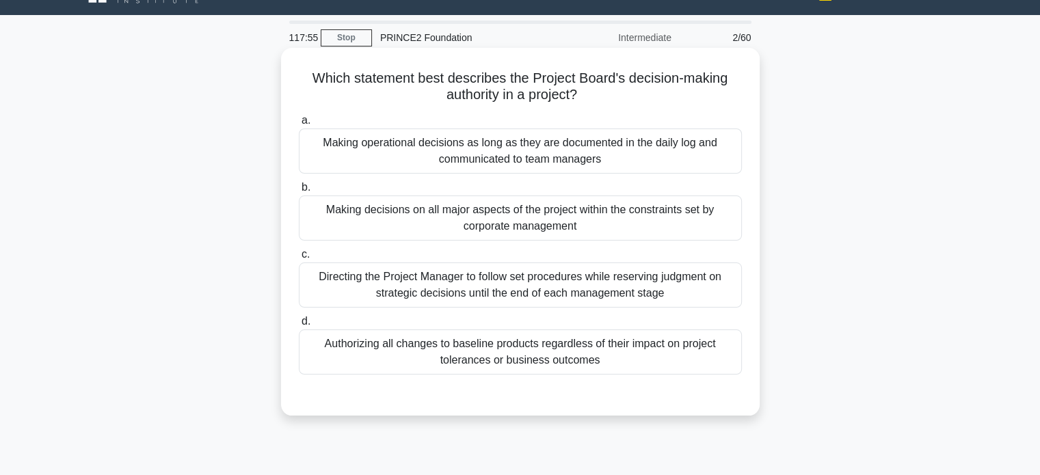
click at [560, 96] on h5 "Which statement best describes the Project Board's decision-making authority in…" at bounding box center [521, 87] width 446 height 34
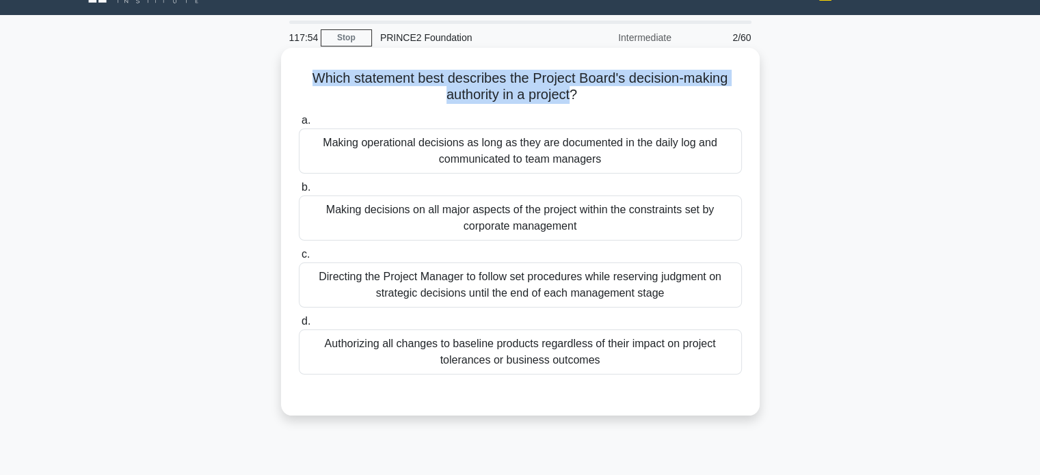
drag, startPoint x: 560, startPoint y: 96, endPoint x: 295, endPoint y: 70, distance: 266.0
click at [295, 70] on div "Which statement best describes the Project Board's decision-making authority in…" at bounding box center [521, 231] width 468 height 357
click at [513, 89] on h5 "Which statement best describes the Project Board's decision-making authority in…" at bounding box center [521, 87] width 446 height 34
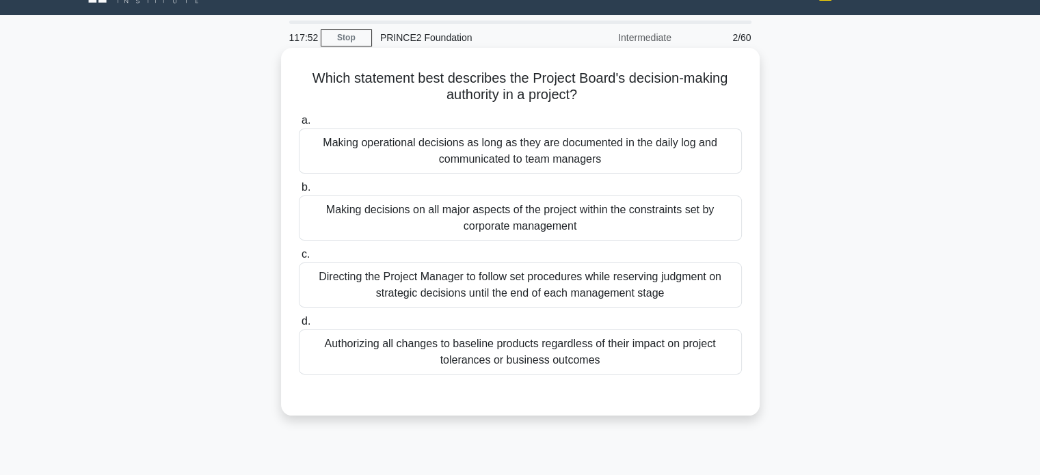
click at [554, 93] on h5 "Which statement best describes the Project Board's decision-making authority in…" at bounding box center [521, 87] width 446 height 34
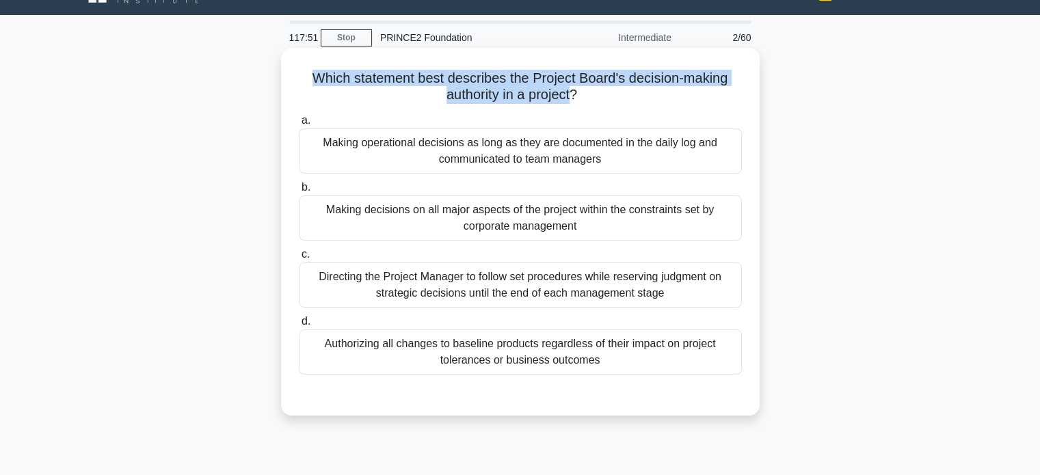
drag, startPoint x: 554, startPoint y: 93, endPoint x: 317, endPoint y: 70, distance: 237.7
click at [317, 70] on h5 "Which statement best describes the Project Board's decision-making authority in…" at bounding box center [521, 87] width 446 height 34
click at [531, 84] on h5 "Which statement best describes the Project Board's decision-making authority in…" at bounding box center [521, 87] width 446 height 34
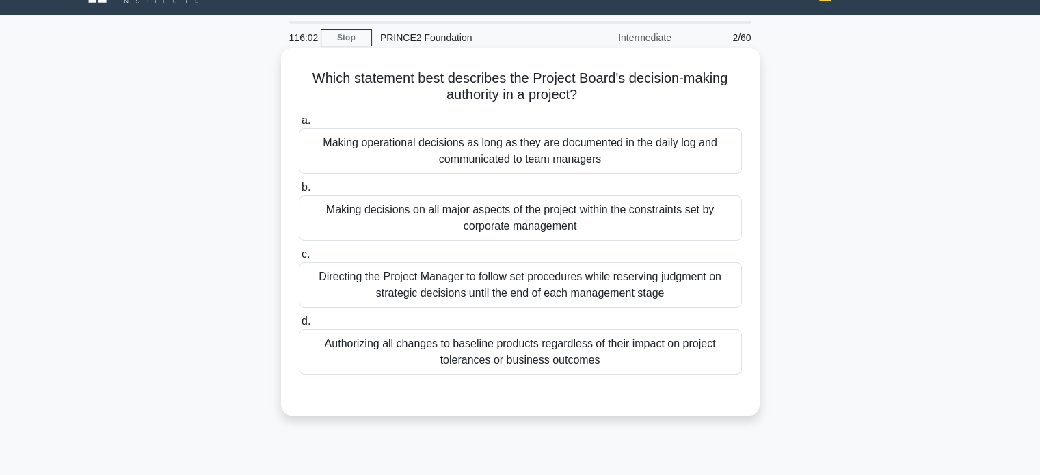
click at [551, 287] on div "Directing the Project Manager to follow set procedures while reserving judgment…" at bounding box center [520, 285] width 443 height 45
click at [299, 259] on input "c. Directing the Project Manager to follow set procedures while reserving judgm…" at bounding box center [299, 254] width 0 height 9
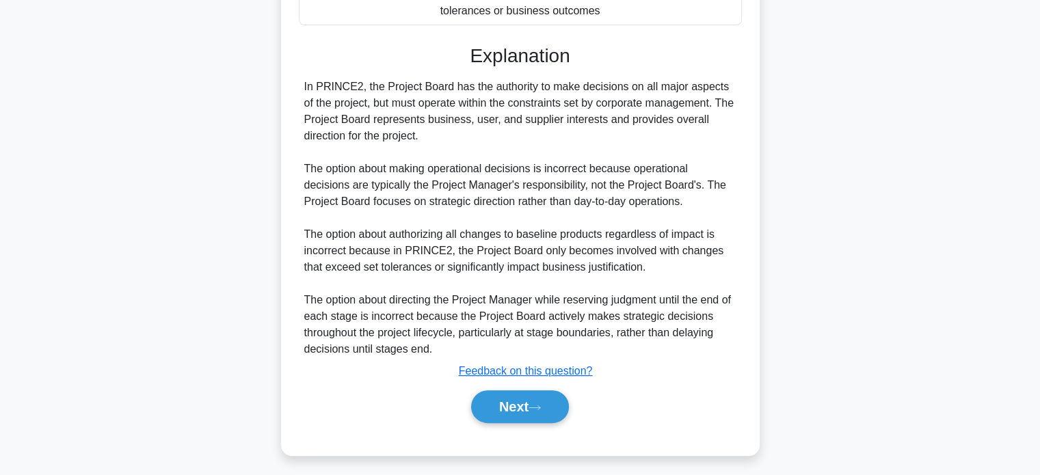
scroll to position [374, 0]
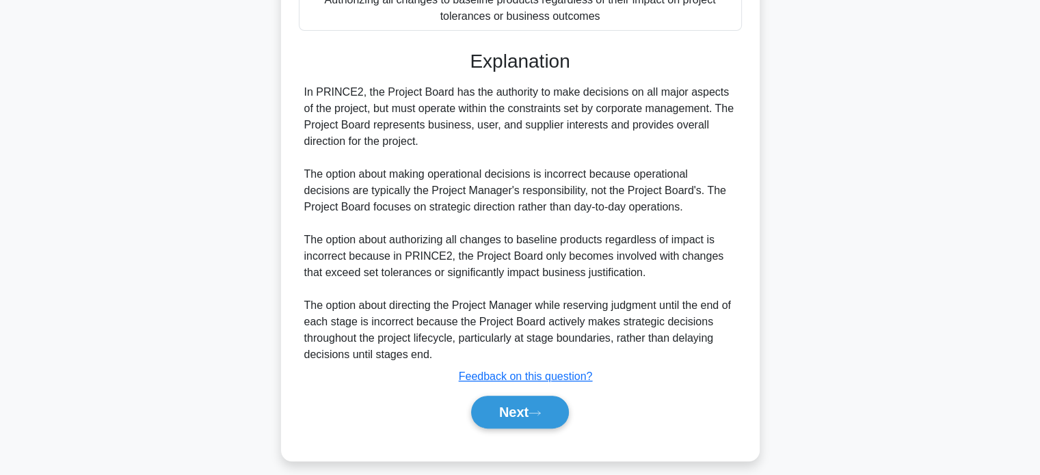
click at [497, 428] on div "Next" at bounding box center [520, 413] width 443 height 44
click at [506, 417] on button "Next" at bounding box center [520, 412] width 98 height 33
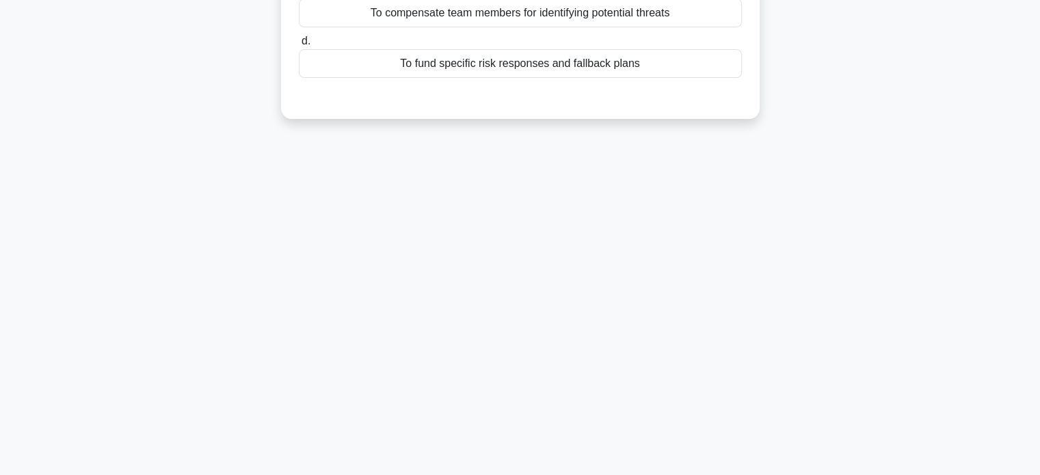
scroll to position [0, 0]
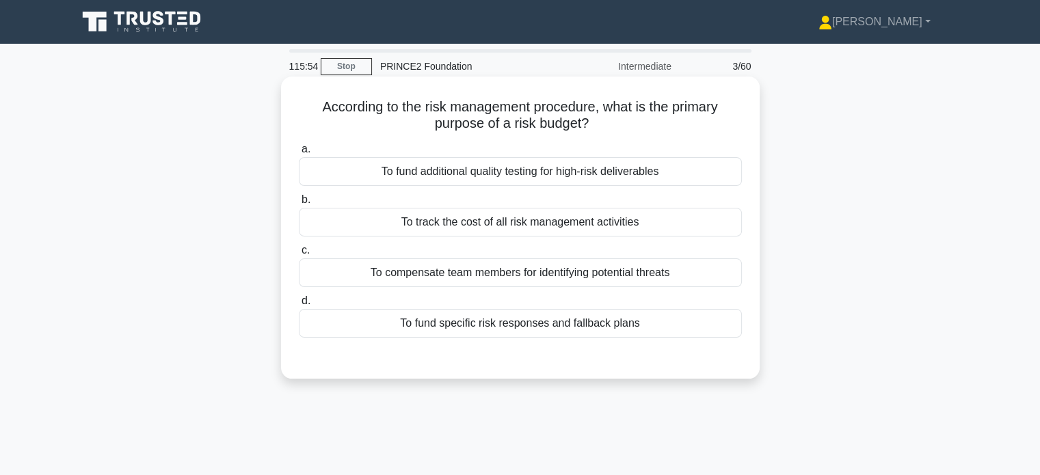
click at [339, 105] on h5 "According to the risk management procedure, what is the primary purpose of a ri…" at bounding box center [521, 115] width 446 height 34
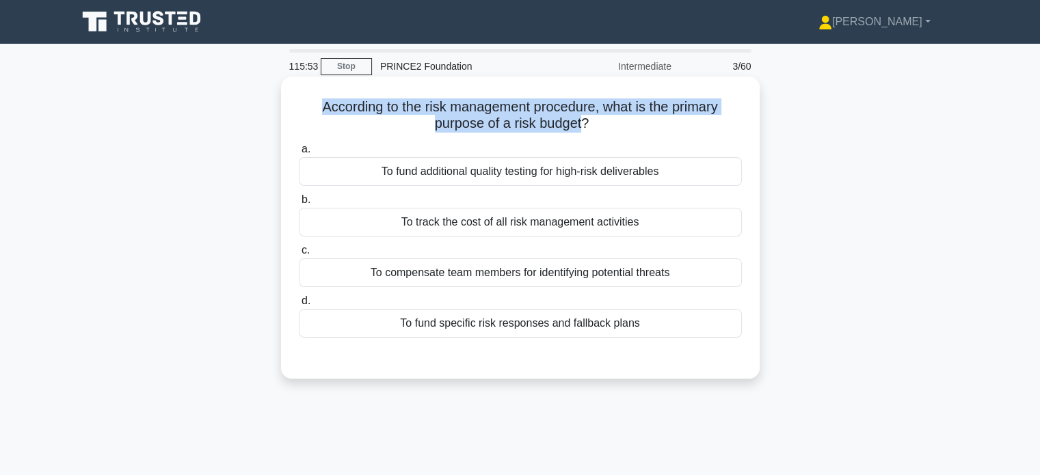
drag, startPoint x: 339, startPoint y: 105, endPoint x: 555, endPoint y: 119, distance: 216.6
click at [555, 119] on h5 "According to the risk management procedure, what is the primary purpose of a ri…" at bounding box center [521, 115] width 446 height 34
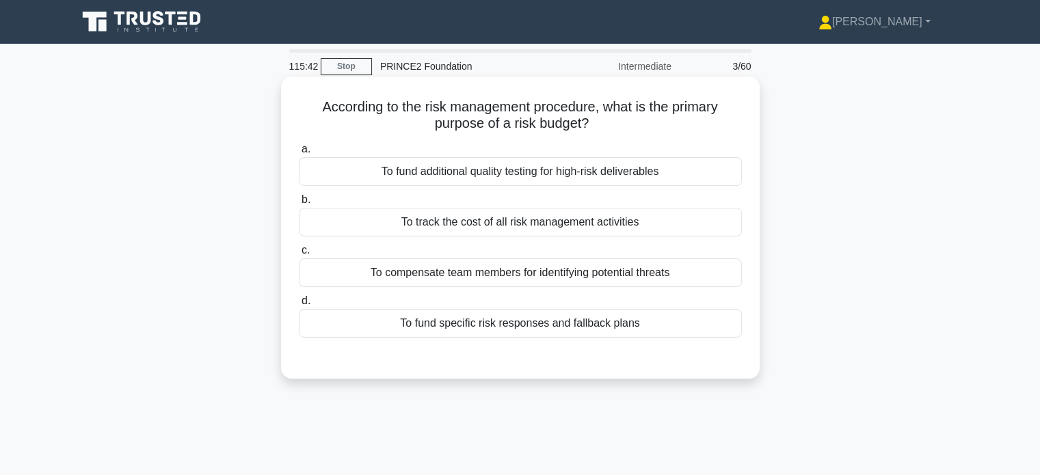
click at [642, 329] on div "To fund specific risk responses and fallback plans" at bounding box center [520, 323] width 443 height 29
click at [299, 306] on input "d. To fund specific risk responses and fallback plans" at bounding box center [299, 301] width 0 height 9
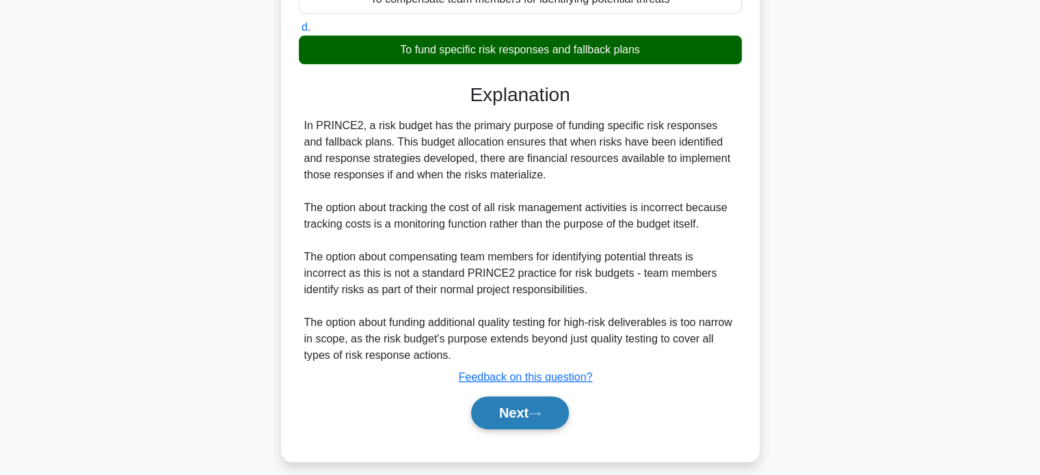
click at [553, 408] on button "Next" at bounding box center [520, 413] width 98 height 33
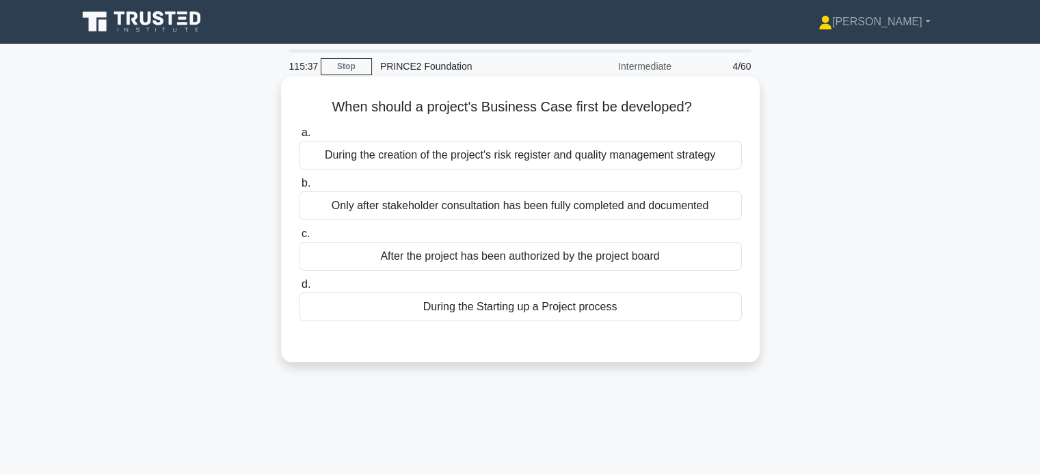
click at [655, 106] on h5 "When should a project's Business Case first be developed? .spinner_0XTQ{transfo…" at bounding box center [521, 107] width 446 height 18
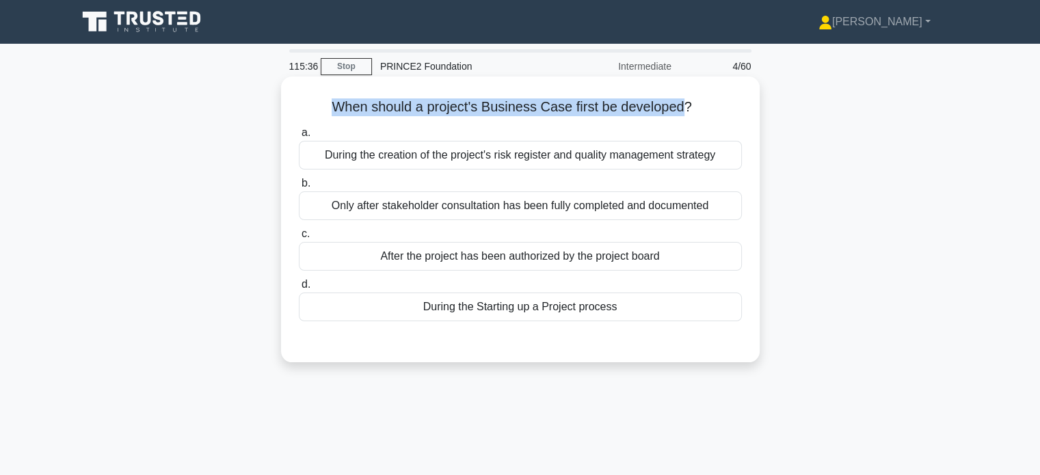
drag, startPoint x: 655, startPoint y: 106, endPoint x: 339, endPoint y: 117, distance: 316.2
click at [339, 116] on h5 "When should a project's Business Case first be developed? .spinner_0XTQ{transfo…" at bounding box center [521, 107] width 446 height 18
click at [340, 106] on h5 "When should a project's Business Case first be developed? .spinner_0XTQ{transfo…" at bounding box center [521, 107] width 446 height 18
drag, startPoint x: 340, startPoint y: 106, endPoint x: 645, endPoint y: 98, distance: 305.1
click at [645, 98] on h5 "When should a project's Business Case first be developed? .spinner_0XTQ{transfo…" at bounding box center [521, 107] width 446 height 18
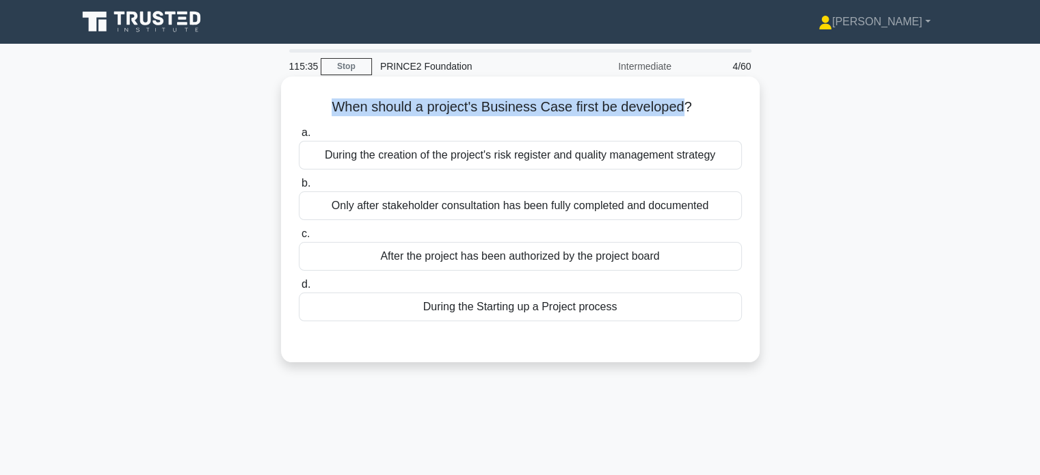
click at [645, 98] on h5 "When should a project's Business Case first be developed? .spinner_0XTQ{transfo…" at bounding box center [521, 107] width 446 height 18
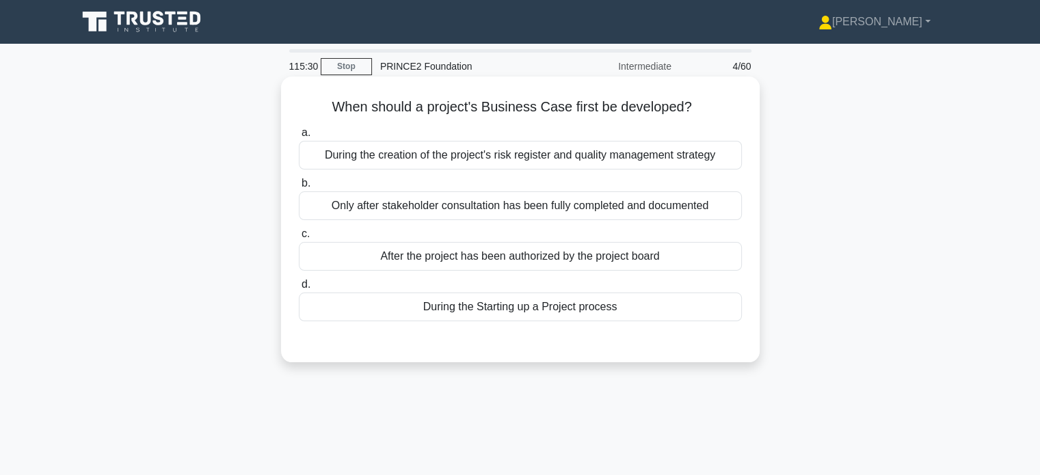
click at [626, 312] on div "During the Starting up a Project process" at bounding box center [520, 307] width 443 height 29
click at [299, 289] on input "d. During the Starting up a Project process" at bounding box center [299, 284] width 0 height 9
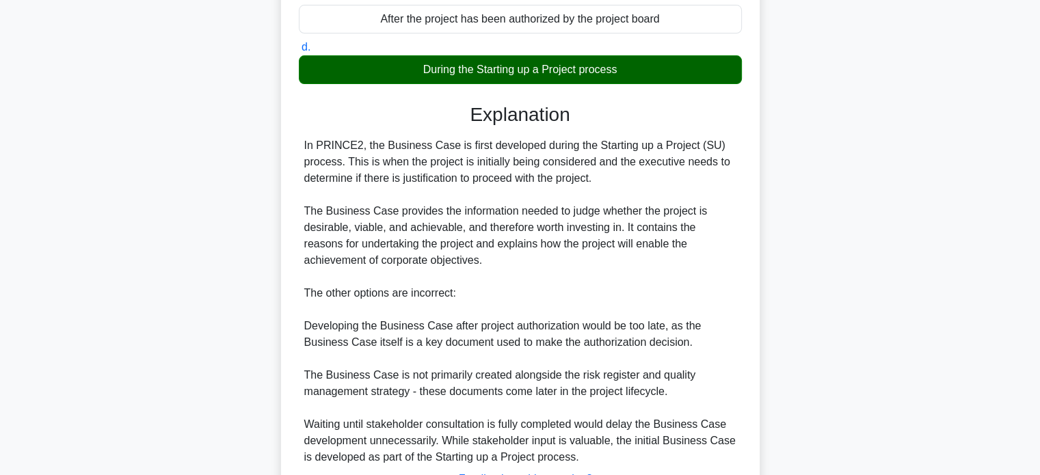
scroll to position [350, 0]
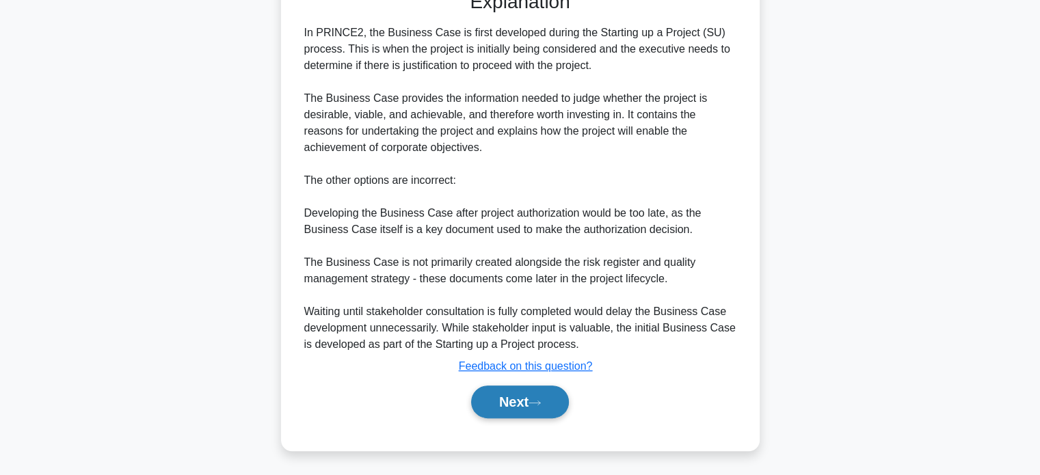
click at [539, 406] on button "Next" at bounding box center [520, 402] width 98 height 33
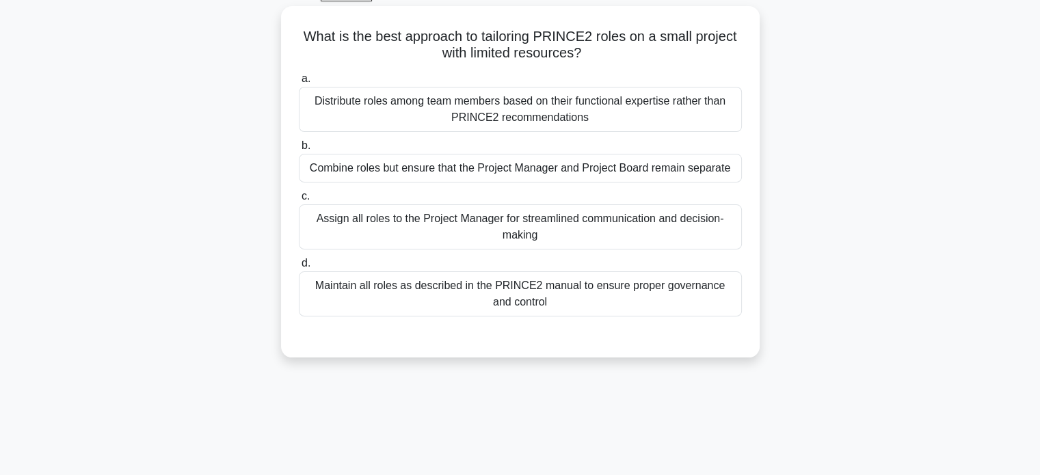
scroll to position [72, 0]
click at [317, 35] on h5 "What is the best approach to tailoring PRINCE2 roles on a small project with li…" at bounding box center [521, 44] width 446 height 34
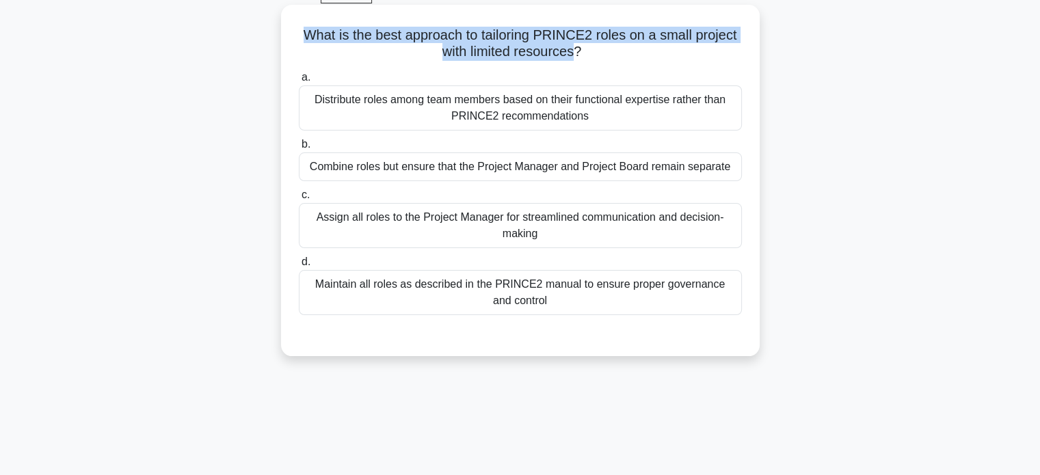
drag, startPoint x: 317, startPoint y: 35, endPoint x: 558, endPoint y: 49, distance: 241.1
click at [558, 49] on h5 "What is the best approach to tailoring PRINCE2 roles on a small project with li…" at bounding box center [521, 44] width 446 height 34
drag, startPoint x: 558, startPoint y: 49, endPoint x: 301, endPoint y: 37, distance: 257.4
click at [301, 37] on h5 "What is the best approach to tailoring PRINCE2 roles on a small project with li…" at bounding box center [521, 44] width 446 height 34
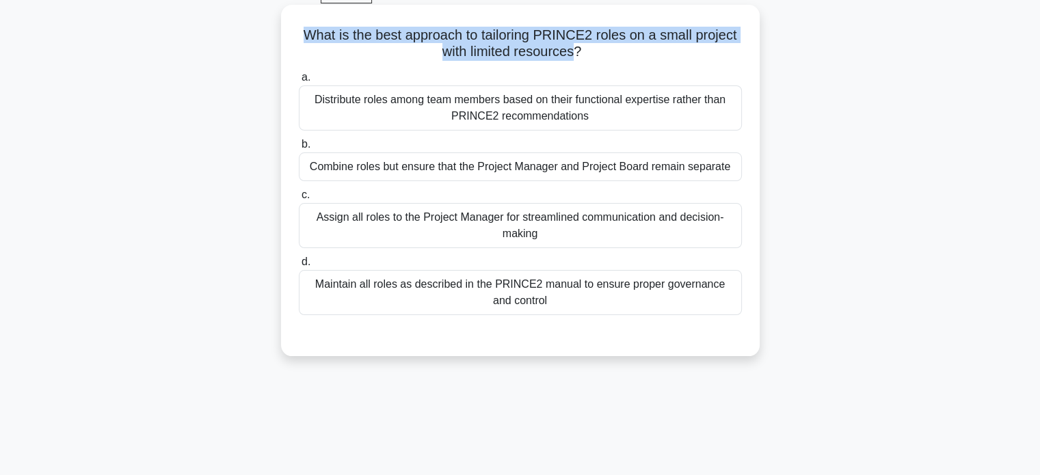
click at [301, 37] on h5 "What is the best approach to tailoring PRINCE2 roles on a small project with li…" at bounding box center [521, 44] width 446 height 34
drag, startPoint x: 301, startPoint y: 37, endPoint x: 562, endPoint y: 60, distance: 262.2
click at [562, 60] on h5 "What is the best approach to tailoring PRINCE2 roles on a small project with li…" at bounding box center [521, 44] width 446 height 34
drag, startPoint x: 562, startPoint y: 60, endPoint x: 331, endPoint y: 32, distance: 232.8
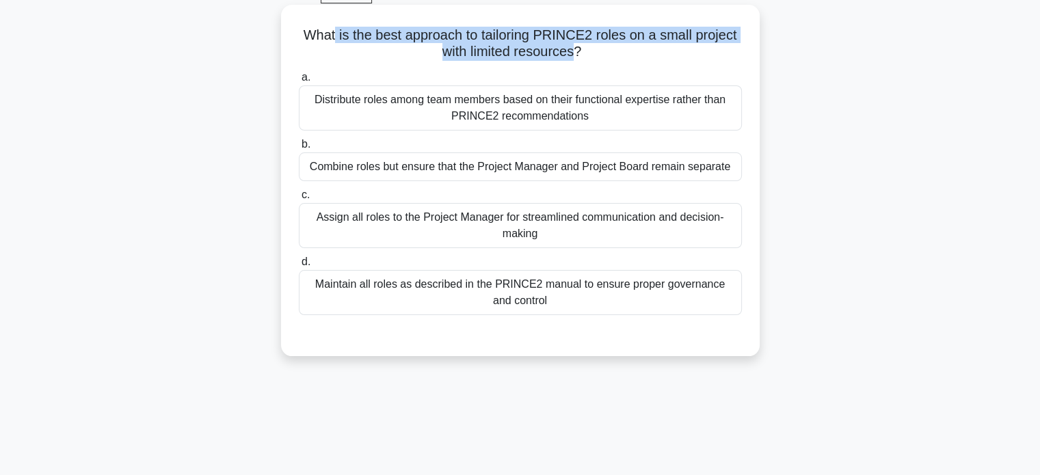
click at [331, 32] on h5 "What is the best approach to tailoring PRINCE2 roles on a small project with li…" at bounding box center [521, 44] width 446 height 34
click at [552, 53] on h5 "What is the best approach to tailoring PRINCE2 roles on a small project with li…" at bounding box center [521, 44] width 446 height 34
drag, startPoint x: 552, startPoint y: 53, endPoint x: 306, endPoint y: 27, distance: 246.9
click at [306, 27] on h5 "What is the best approach to tailoring PRINCE2 roles on a small project with li…" at bounding box center [521, 44] width 446 height 34
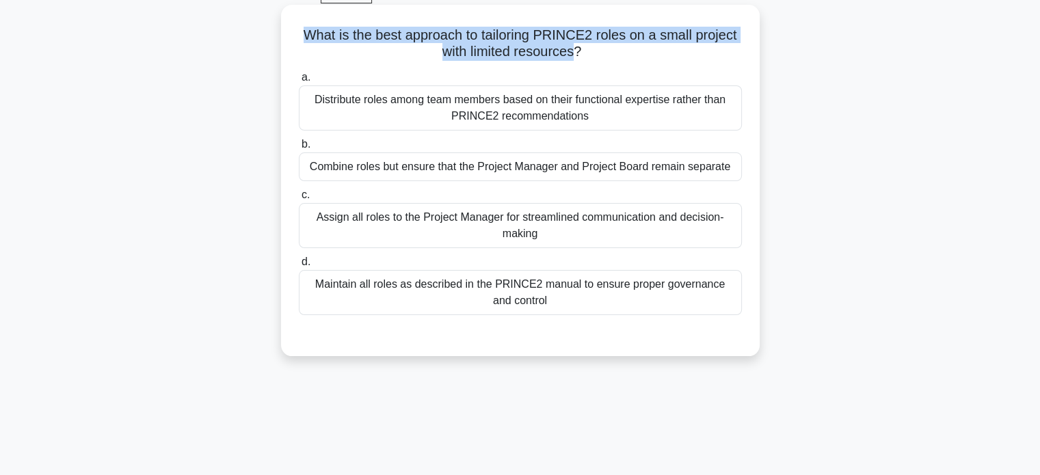
drag, startPoint x: 306, startPoint y: 27, endPoint x: 568, endPoint y: 50, distance: 262.2
click at [568, 50] on h5 "What is the best approach to tailoring PRINCE2 roles on a small project with li…" at bounding box center [521, 44] width 446 height 34
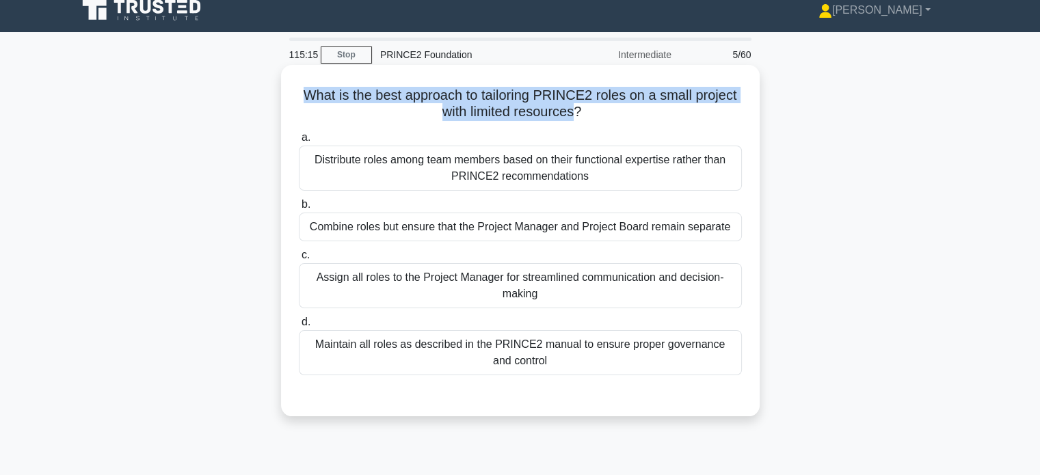
scroll to position [9, 0]
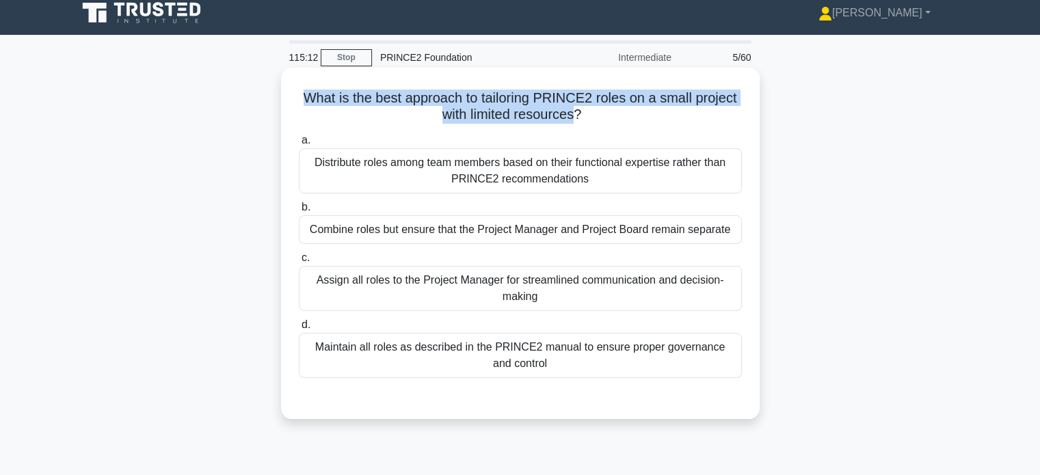
click at [562, 111] on h5 "What is the best approach to tailoring PRINCE2 roles on a small project with li…" at bounding box center [521, 107] width 446 height 34
drag, startPoint x: 562, startPoint y: 111, endPoint x: 310, endPoint y: 96, distance: 252.1
click at [310, 96] on h5 "What is the best approach to tailoring PRINCE2 roles on a small project with li…" at bounding box center [521, 107] width 446 height 34
drag, startPoint x: 310, startPoint y: 96, endPoint x: 544, endPoint y: 113, distance: 235.2
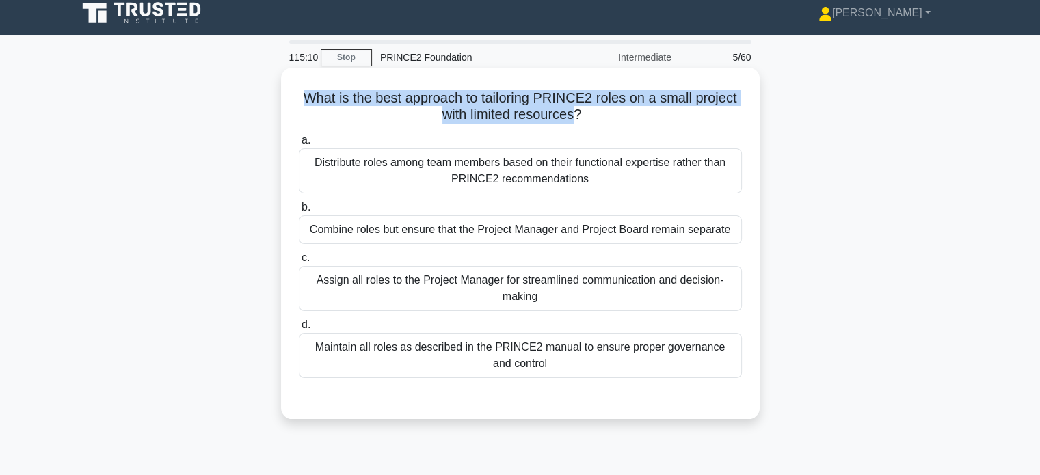
click at [544, 113] on h5 "What is the best approach to tailoring PRINCE2 roles on a small project with li…" at bounding box center [521, 107] width 446 height 34
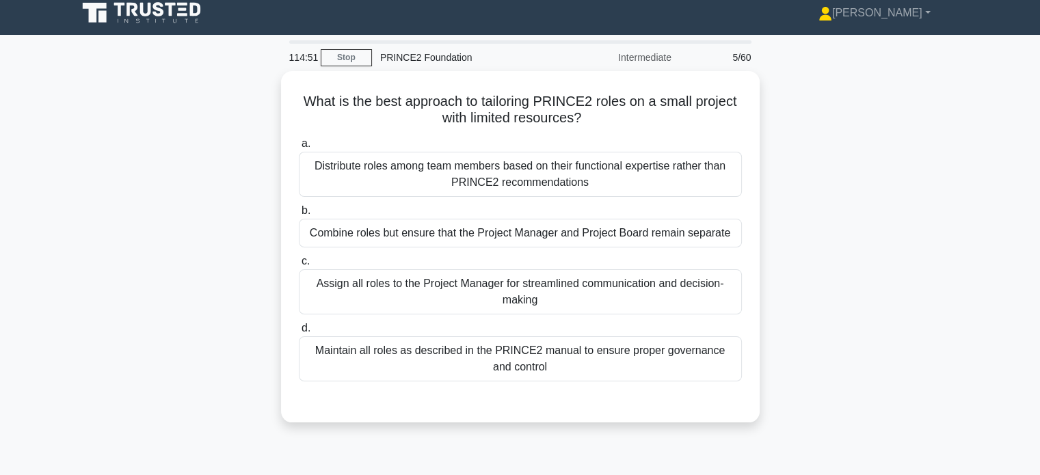
click at [802, 215] on div "What is the best approach to tailoring PRINCE2 roles on a small project with li…" at bounding box center [520, 255] width 903 height 368
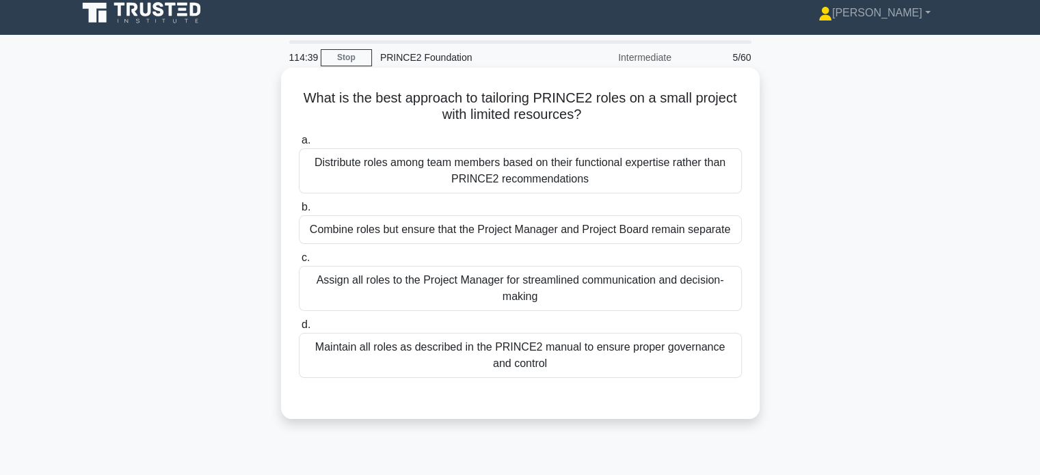
click at [707, 352] on div "Maintain all roles as described in the PRINCE2 manual to ensure proper governan…" at bounding box center [520, 355] width 443 height 45
click at [299, 330] on input "d. Maintain all roles as described in the PRINCE2 manual to ensure proper gover…" at bounding box center [299, 325] width 0 height 9
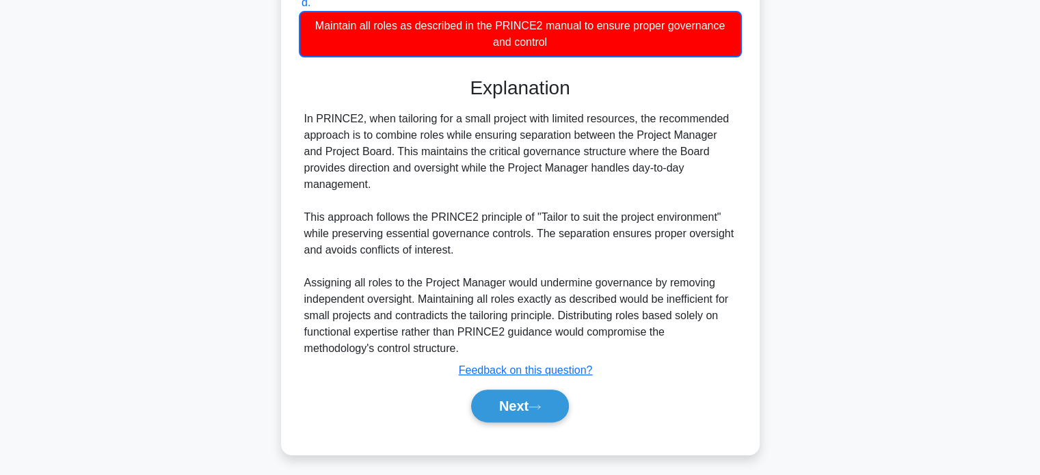
scroll to position [331, 0]
click at [399, 149] on div "In PRINCE2, when tailoring for a small project with limited resources, the reco…" at bounding box center [520, 234] width 432 height 246
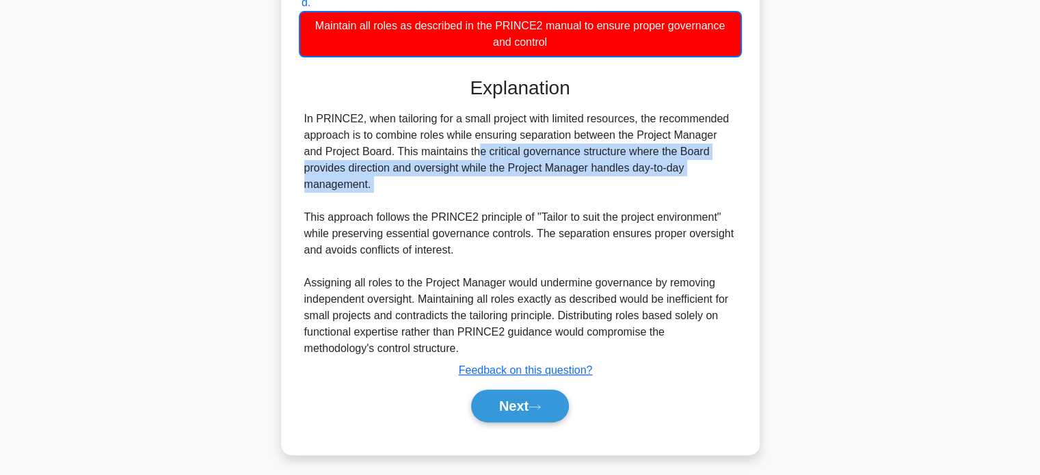
drag, startPoint x: 399, startPoint y: 149, endPoint x: 414, endPoint y: 183, distance: 36.7
click at [414, 183] on div "In PRINCE2, when tailoring for a small project with limited resources, the reco…" at bounding box center [520, 234] width 432 height 246
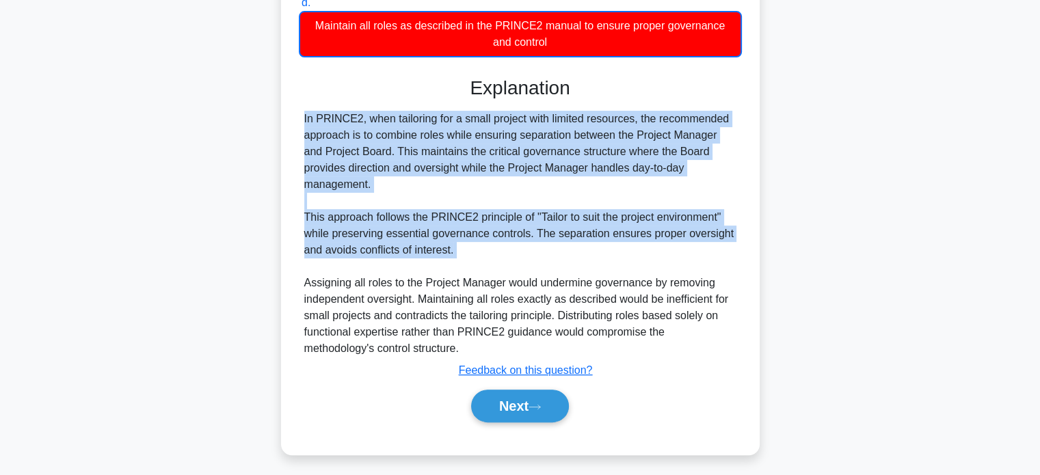
drag, startPoint x: 416, startPoint y: 183, endPoint x: 493, endPoint y: 248, distance: 101.4
click at [493, 248] on div "In PRINCE2, when tailoring for a small project with limited resources, the reco…" at bounding box center [520, 234] width 432 height 246
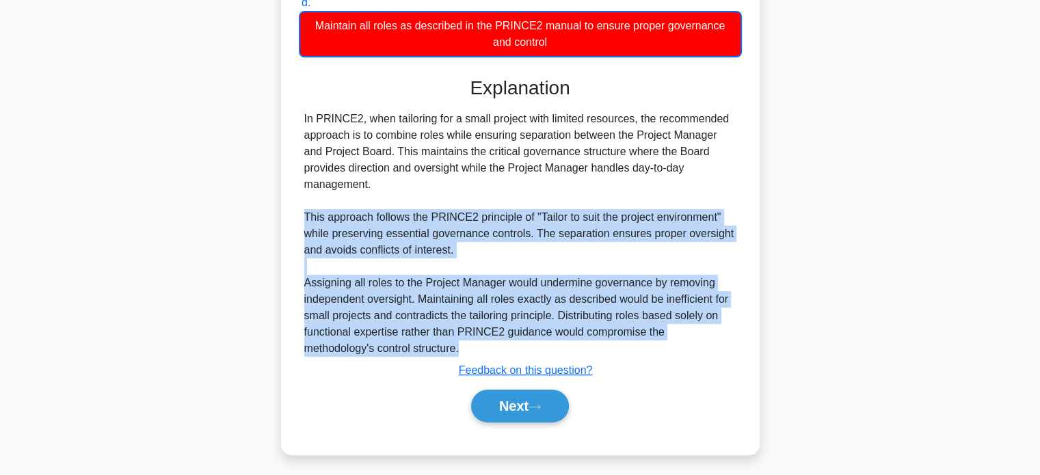
drag, startPoint x: 493, startPoint y: 248, endPoint x: 545, endPoint y: 343, distance: 108.4
click at [545, 343] on div "In PRINCE2, when tailoring for a small project with limited resources, the reco…" at bounding box center [520, 234] width 432 height 246
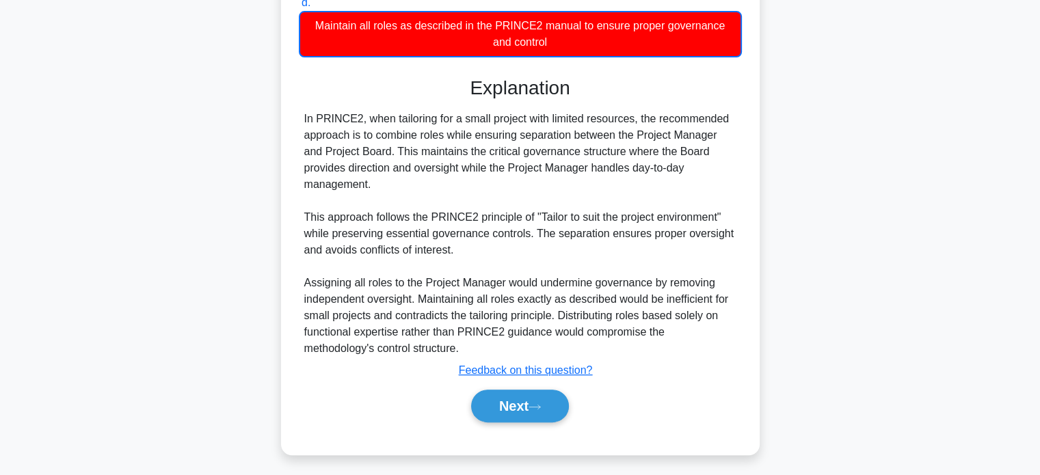
click at [585, 226] on div "In PRINCE2, when tailoring for a small project with limited resources, the reco…" at bounding box center [520, 234] width 432 height 246
click at [466, 196] on div "In PRINCE2, when tailoring for a small project with limited resources, the reco…" at bounding box center [520, 234] width 432 height 246
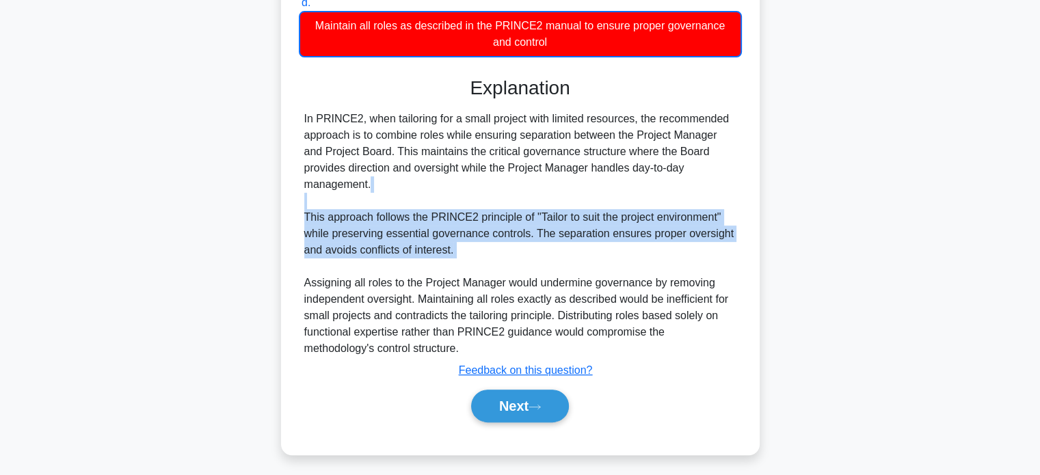
drag, startPoint x: 466, startPoint y: 196, endPoint x: 499, endPoint y: 253, distance: 66.5
click at [499, 253] on div "In PRINCE2, when tailoring for a small project with limited resources, the reco…" at bounding box center [520, 234] width 432 height 246
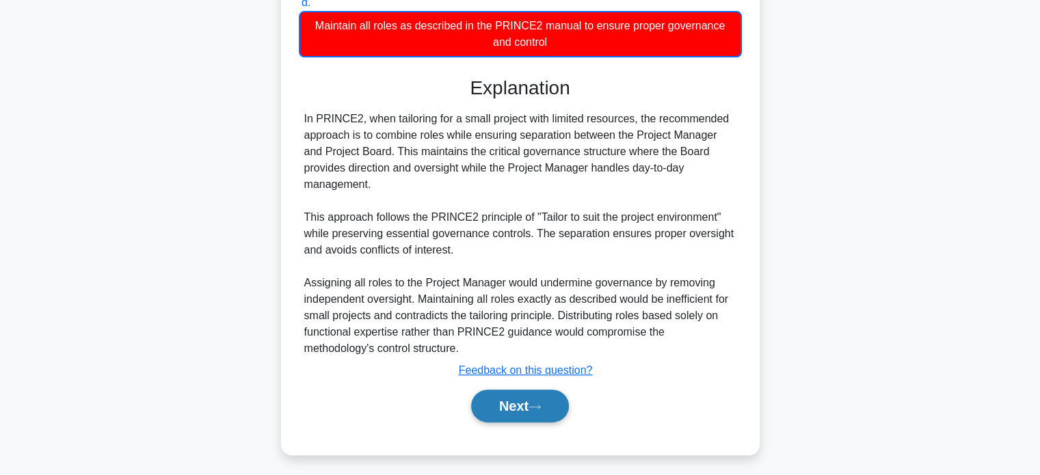
click at [527, 401] on button "Next" at bounding box center [520, 406] width 98 height 33
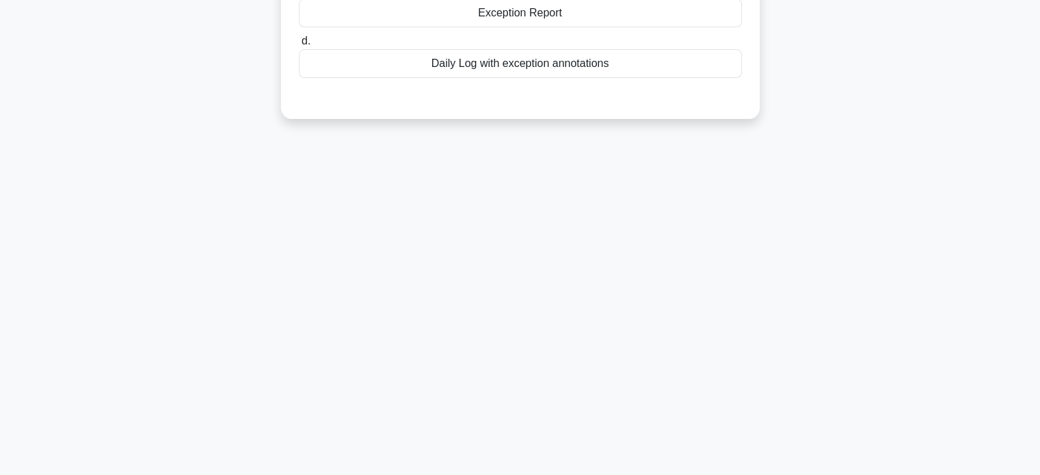
scroll to position [0, 0]
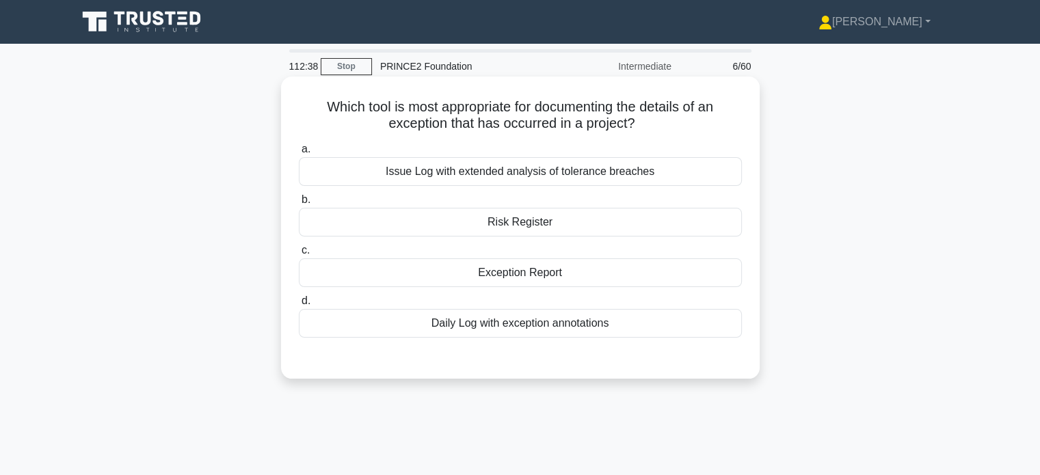
click at [337, 107] on h5 "Which tool is most appropriate for documenting the details of an exception that…" at bounding box center [521, 115] width 446 height 34
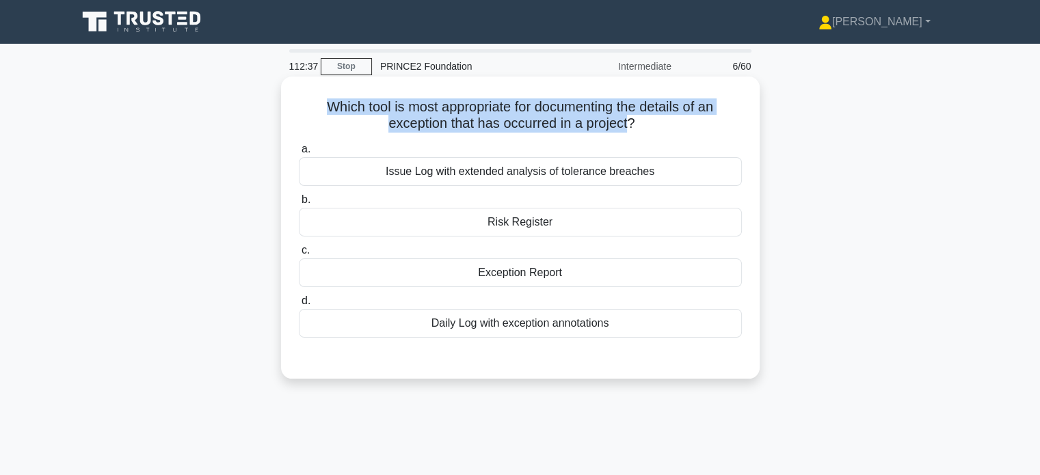
drag, startPoint x: 337, startPoint y: 107, endPoint x: 599, endPoint y: 136, distance: 263.6
click at [599, 136] on div "Which tool is most appropriate for documenting the details of an exception that…" at bounding box center [521, 227] width 468 height 291
click at [618, 124] on h5 "Which tool is most appropriate for documenting the details of an exception that…" at bounding box center [521, 115] width 446 height 34
drag, startPoint x: 618, startPoint y: 124, endPoint x: 326, endPoint y: 101, distance: 293.6
click at [326, 101] on h5 "Which tool is most appropriate for documenting the details of an exception that…" at bounding box center [521, 115] width 446 height 34
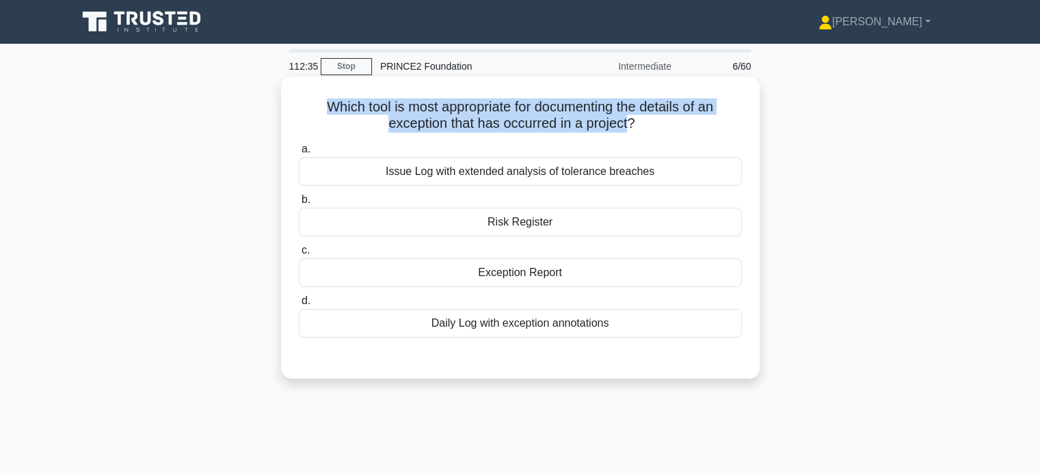
click at [326, 101] on h5 "Which tool is most appropriate for documenting the details of an exception that…" at bounding box center [521, 115] width 446 height 34
drag, startPoint x: 326, startPoint y: 101, endPoint x: 613, endPoint y: 124, distance: 288.3
click at [613, 124] on h5 "Which tool is most appropriate for documenting the details of an exception that…" at bounding box center [521, 115] width 446 height 34
click at [613, 125] on h5 "Which tool is most appropriate for documenting the details of an exception that…" at bounding box center [521, 115] width 446 height 34
drag, startPoint x: 613, startPoint y: 125, endPoint x: 319, endPoint y: 111, distance: 294.4
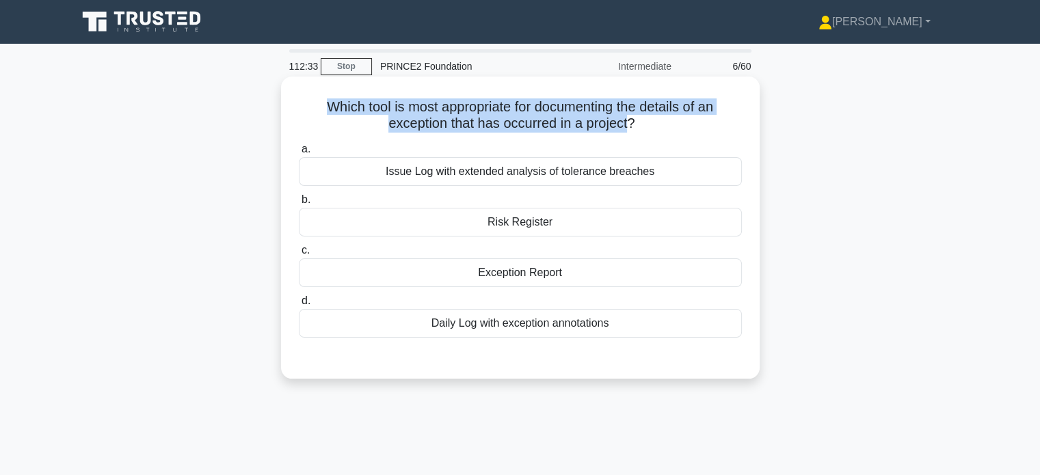
click at [319, 111] on h5 "Which tool is most appropriate for documenting the details of an exception that…" at bounding box center [521, 115] width 446 height 34
click at [590, 127] on h5 "Which tool is most appropriate for documenting the details of an exception that…" at bounding box center [521, 115] width 446 height 34
drag, startPoint x: 590, startPoint y: 127, endPoint x: 339, endPoint y: 109, distance: 251.0
click at [339, 109] on h5 "Which tool is most appropriate for documenting the details of an exception that…" at bounding box center [521, 115] width 446 height 34
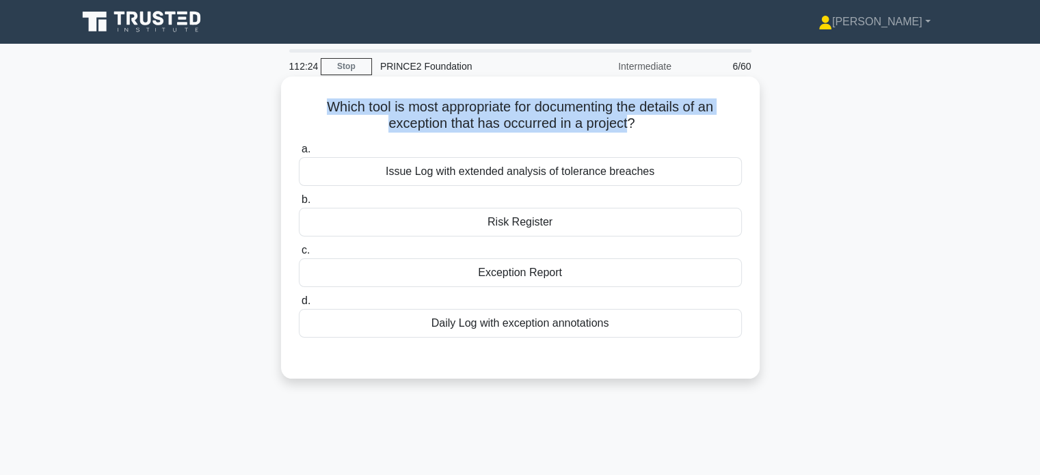
drag, startPoint x: 339, startPoint y: 109, endPoint x: 617, endPoint y: 122, distance: 278.0
click at [617, 122] on h5 "Which tool is most appropriate for documenting the details of an exception that…" at bounding box center [521, 115] width 446 height 34
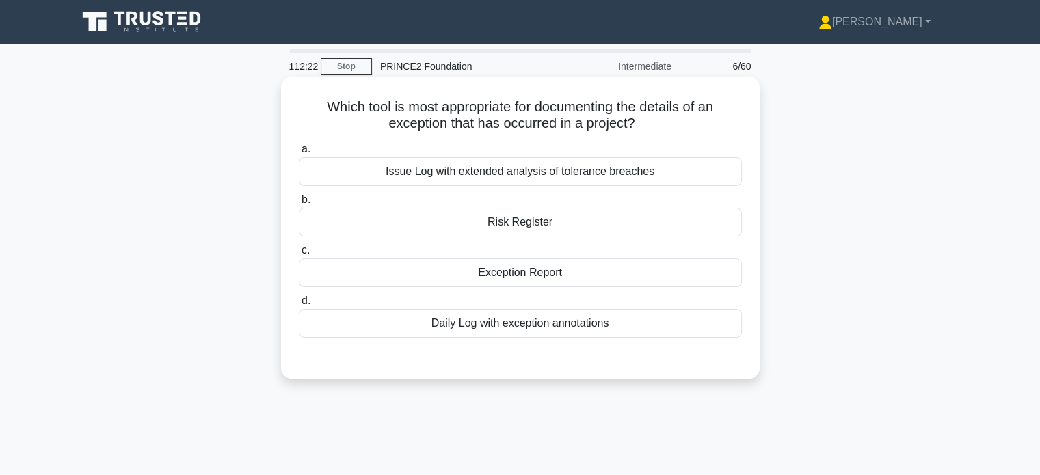
click at [536, 276] on div "Exception Report" at bounding box center [520, 273] width 443 height 29
click at [299, 255] on input "c. Exception Report" at bounding box center [299, 250] width 0 height 9
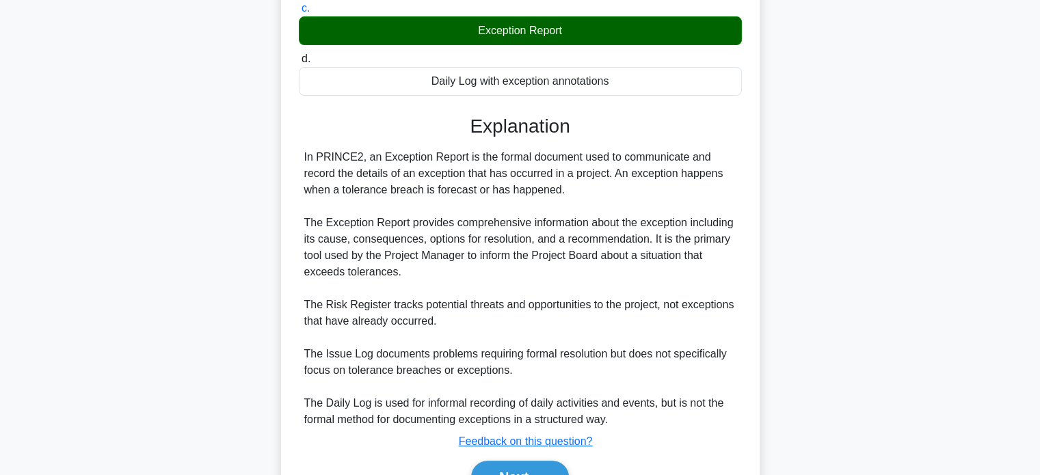
scroll to position [246, 0]
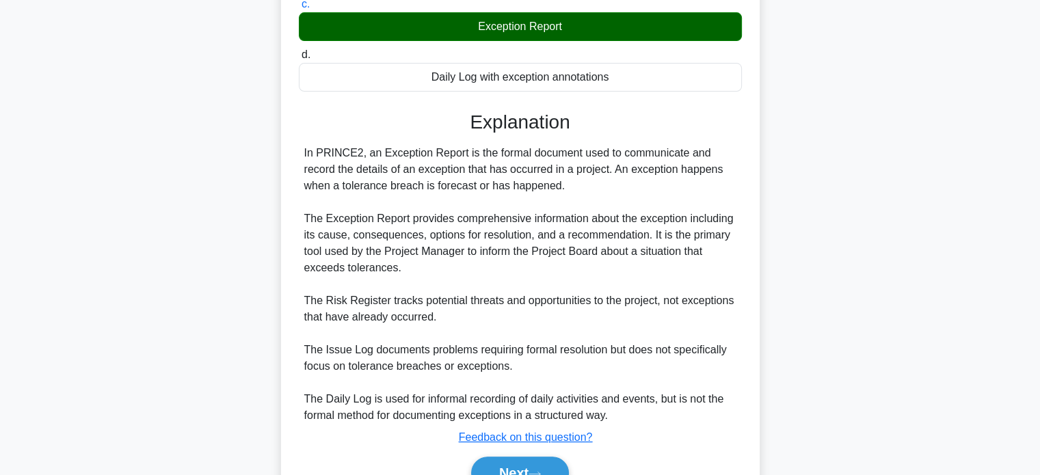
click at [496, 451] on div "Next" at bounding box center [520, 473] width 443 height 44
click at [495, 462] on button "Next" at bounding box center [520, 473] width 98 height 33
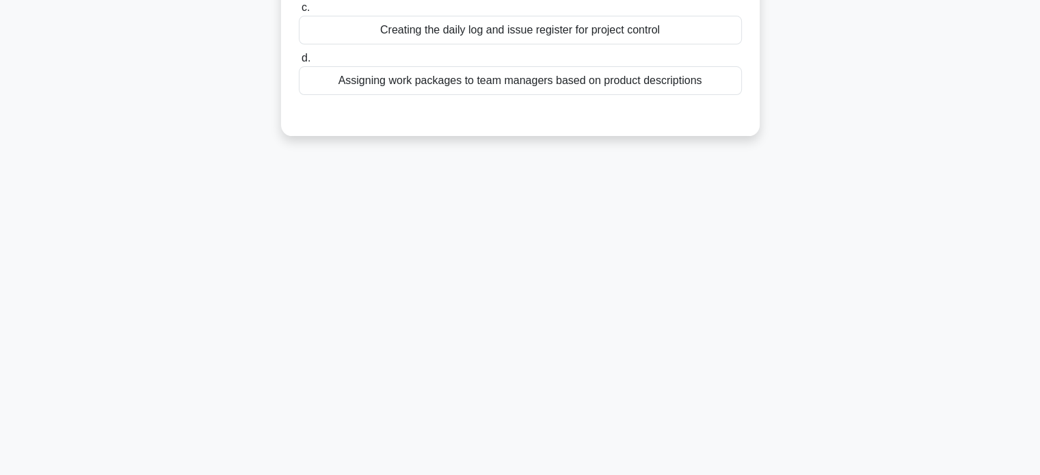
scroll to position [0, 0]
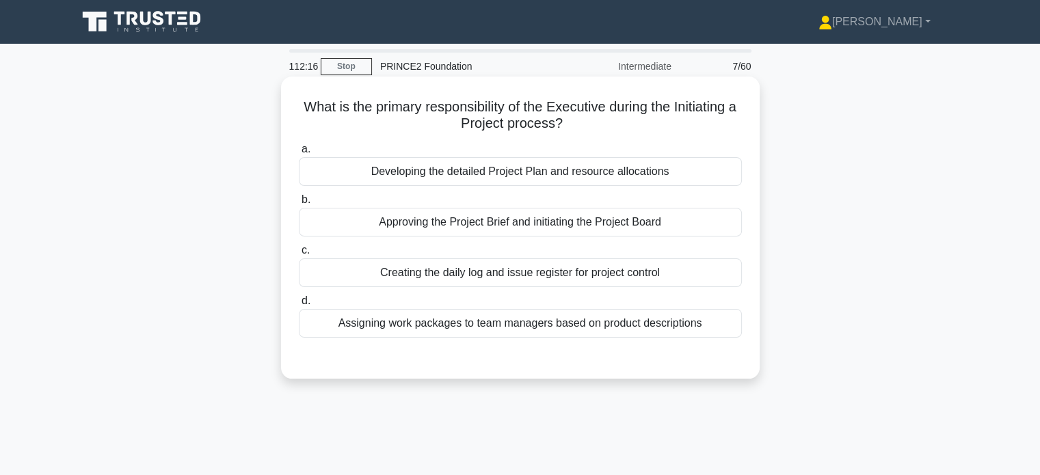
click at [552, 120] on h5 "What is the primary responsibility of the Executive during the Initiating a Pro…" at bounding box center [521, 115] width 446 height 34
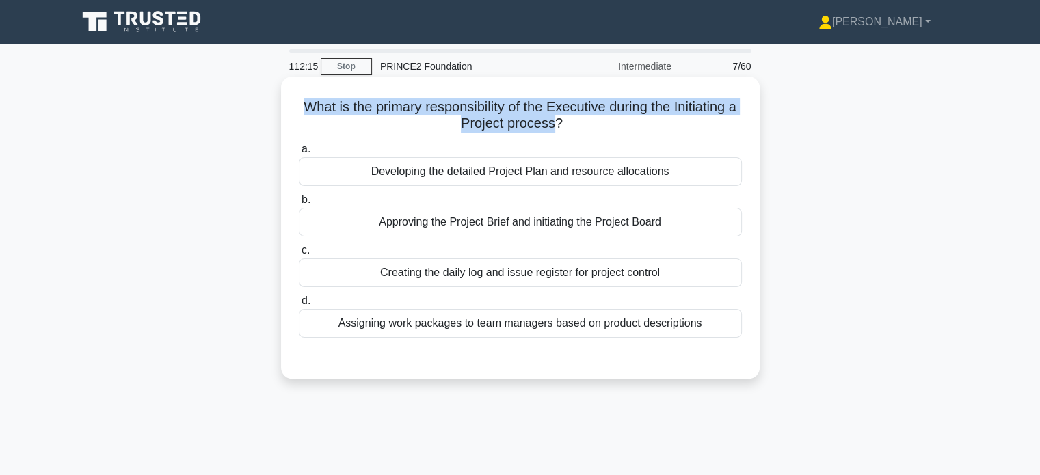
drag, startPoint x: 552, startPoint y: 120, endPoint x: 320, endPoint y: 101, distance: 232.6
click at [320, 101] on h5 "What is the primary responsibility of the Executive during the Initiating a Pro…" at bounding box center [521, 115] width 446 height 34
drag, startPoint x: 392, startPoint y: 119, endPoint x: 552, endPoint y: 128, distance: 160.3
click at [552, 128] on h5 "What is the primary responsibility of the Executive during the Initiating a Pro…" at bounding box center [521, 115] width 446 height 34
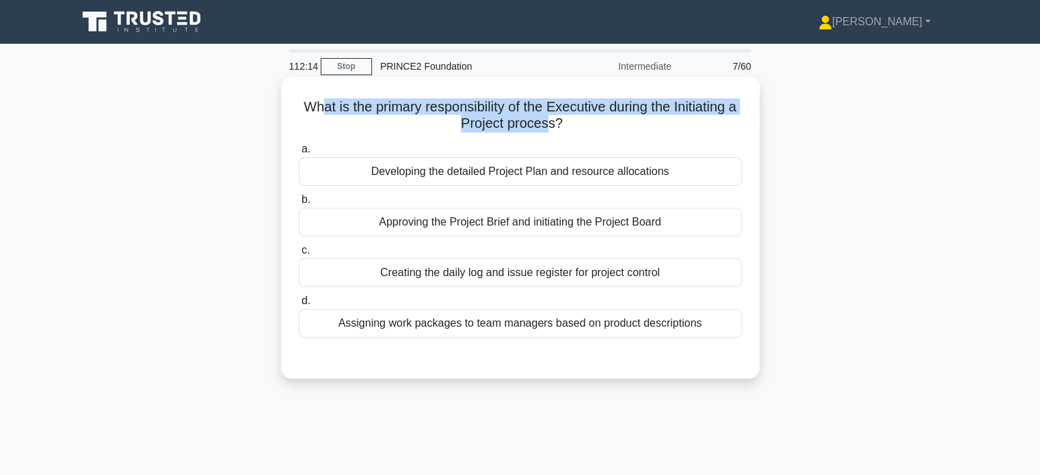
click at [552, 128] on h5 "What is the primary responsibility of the Executive during the Initiating a Pro…" at bounding box center [521, 115] width 446 height 34
drag, startPoint x: 552, startPoint y: 128, endPoint x: 317, endPoint y: 111, distance: 235.2
click at [317, 111] on h5 "What is the primary responsibility of the Executive during the Initiating a Pro…" at bounding box center [521, 115] width 446 height 34
click at [550, 118] on h5 "What is the primary responsibility of the Executive during the Initiating a Pro…" at bounding box center [521, 115] width 446 height 34
drag, startPoint x: 550, startPoint y: 118, endPoint x: 301, endPoint y: 103, distance: 249.4
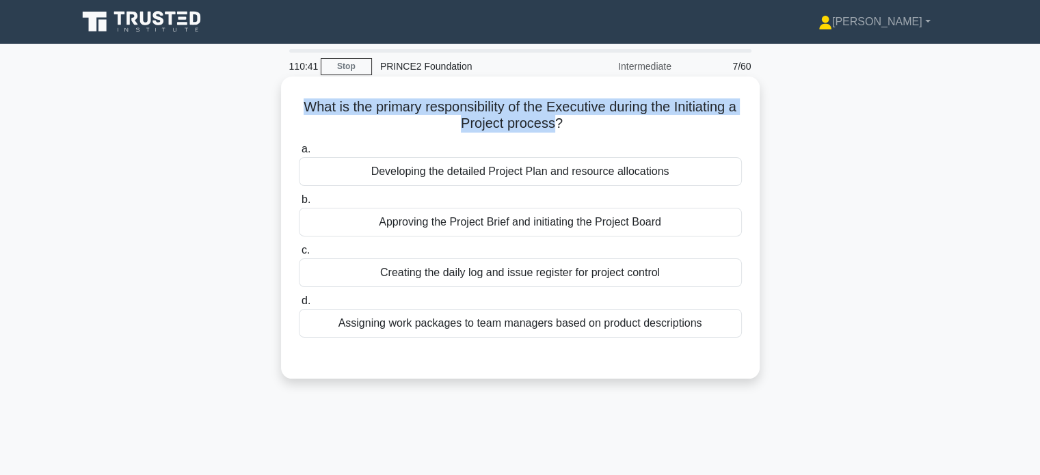
click at [301, 103] on h5 "What is the primary responsibility of the Executive during the Initiating a Pro…" at bounding box center [521, 115] width 446 height 34
drag, startPoint x: 301, startPoint y: 103, endPoint x: 570, endPoint y: 120, distance: 269.3
click at [570, 120] on h5 "What is the primary responsibility of the Executive during the Initiating a Pro…" at bounding box center [521, 115] width 446 height 34
click at [570, 120] on icon ".spinner_0XTQ{transform-origin:center;animation:spinner_y6GP .75s linear infini…" at bounding box center [571, 124] width 16 height 16
